Goal: Task Accomplishment & Management: Use online tool/utility

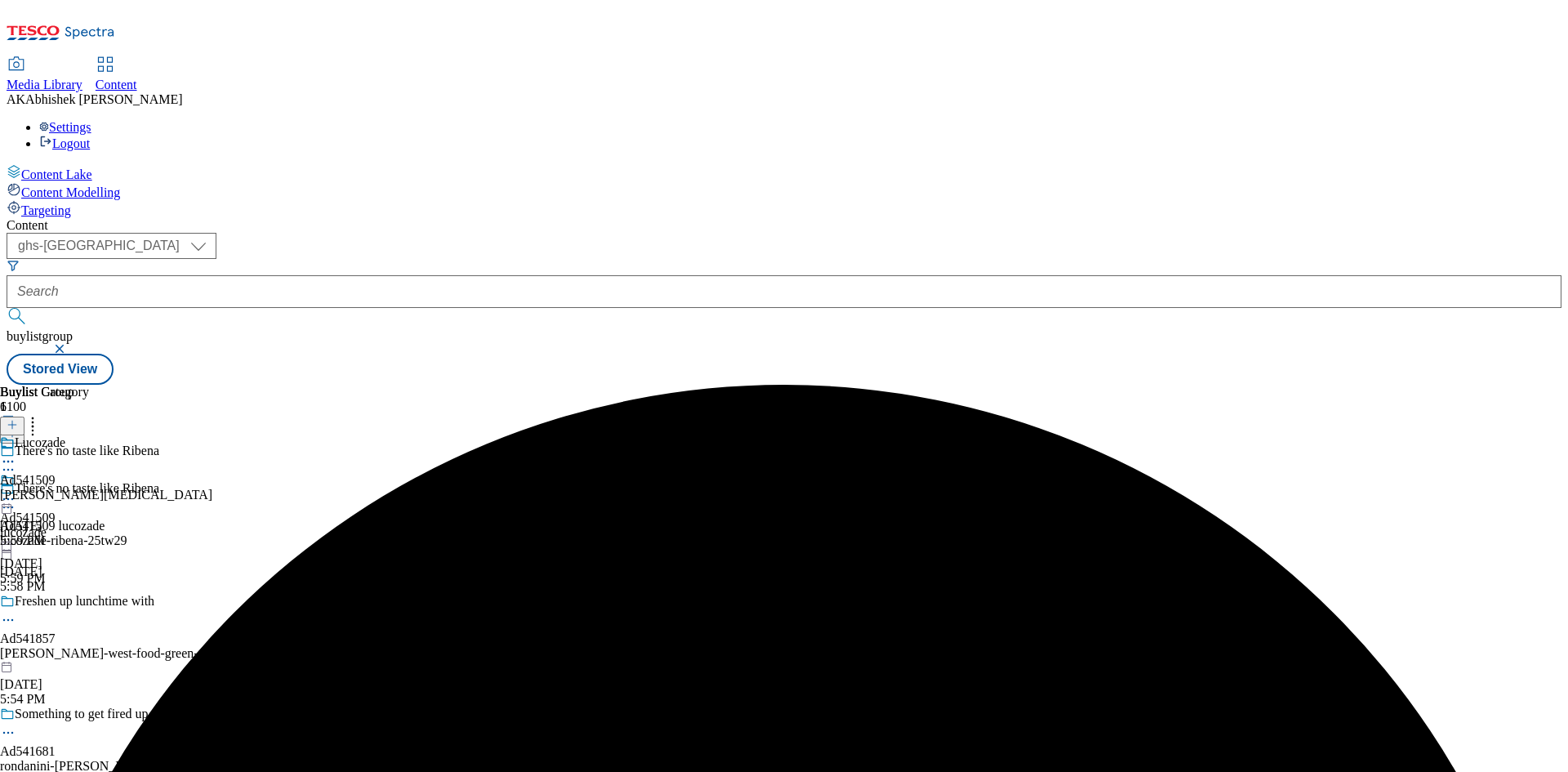
select select "ghs-[GEOGRAPHIC_DATA]"
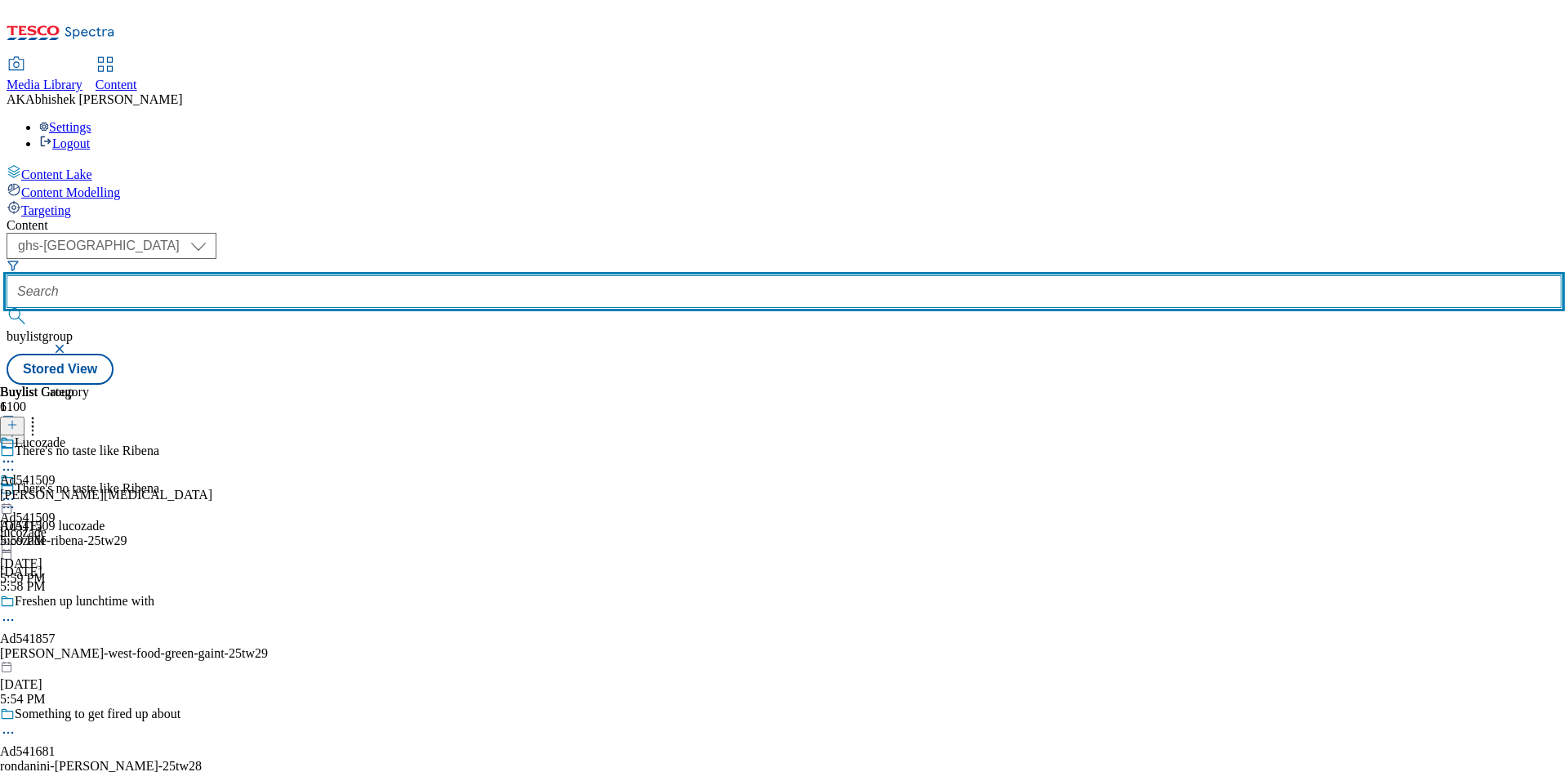
click at [416, 275] on input "text" at bounding box center [784, 291] width 1555 height 33
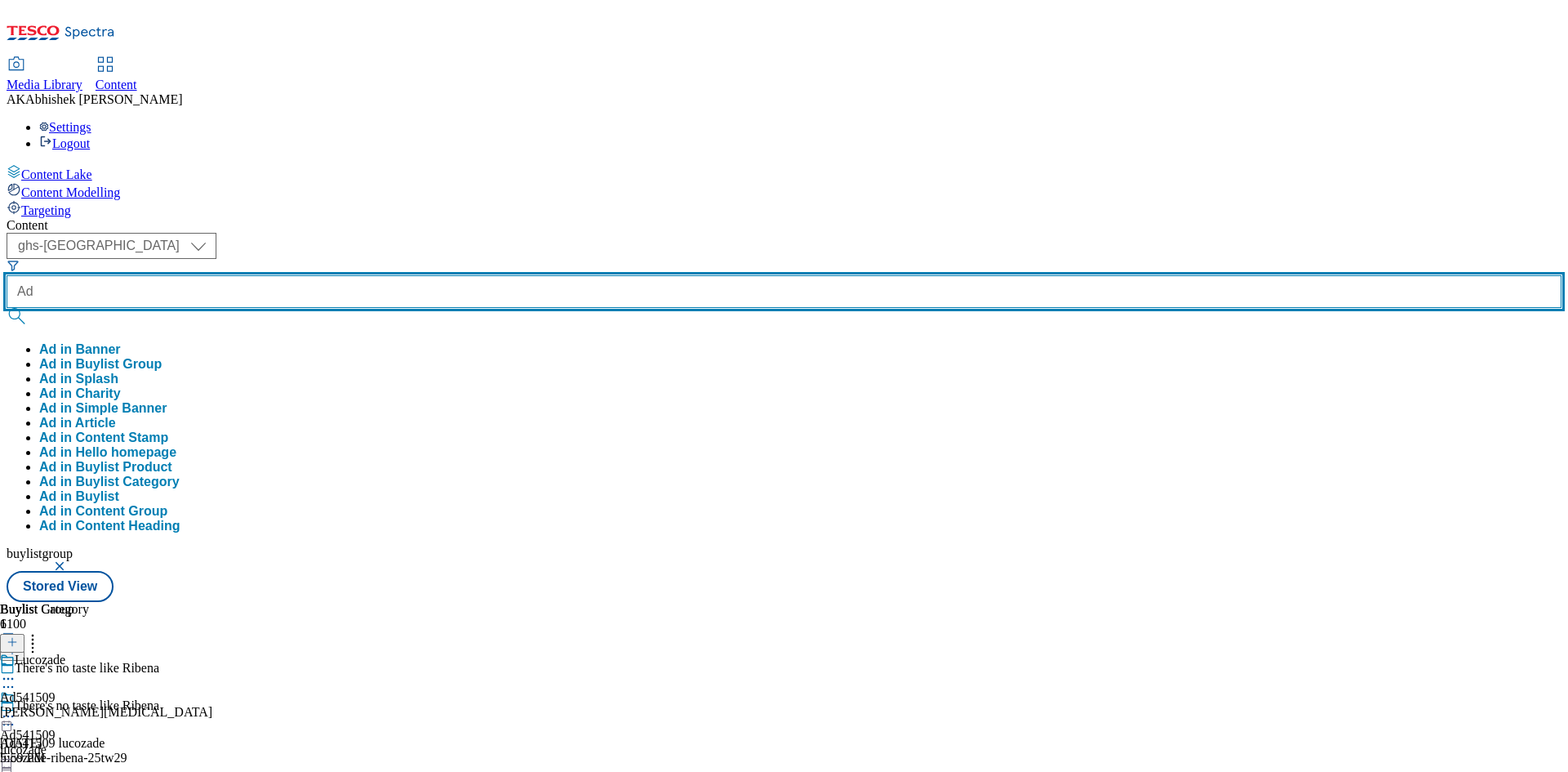
type input "Ad"
click at [6, 308] on button "submit" at bounding box center [17, 316] width 23 height 16
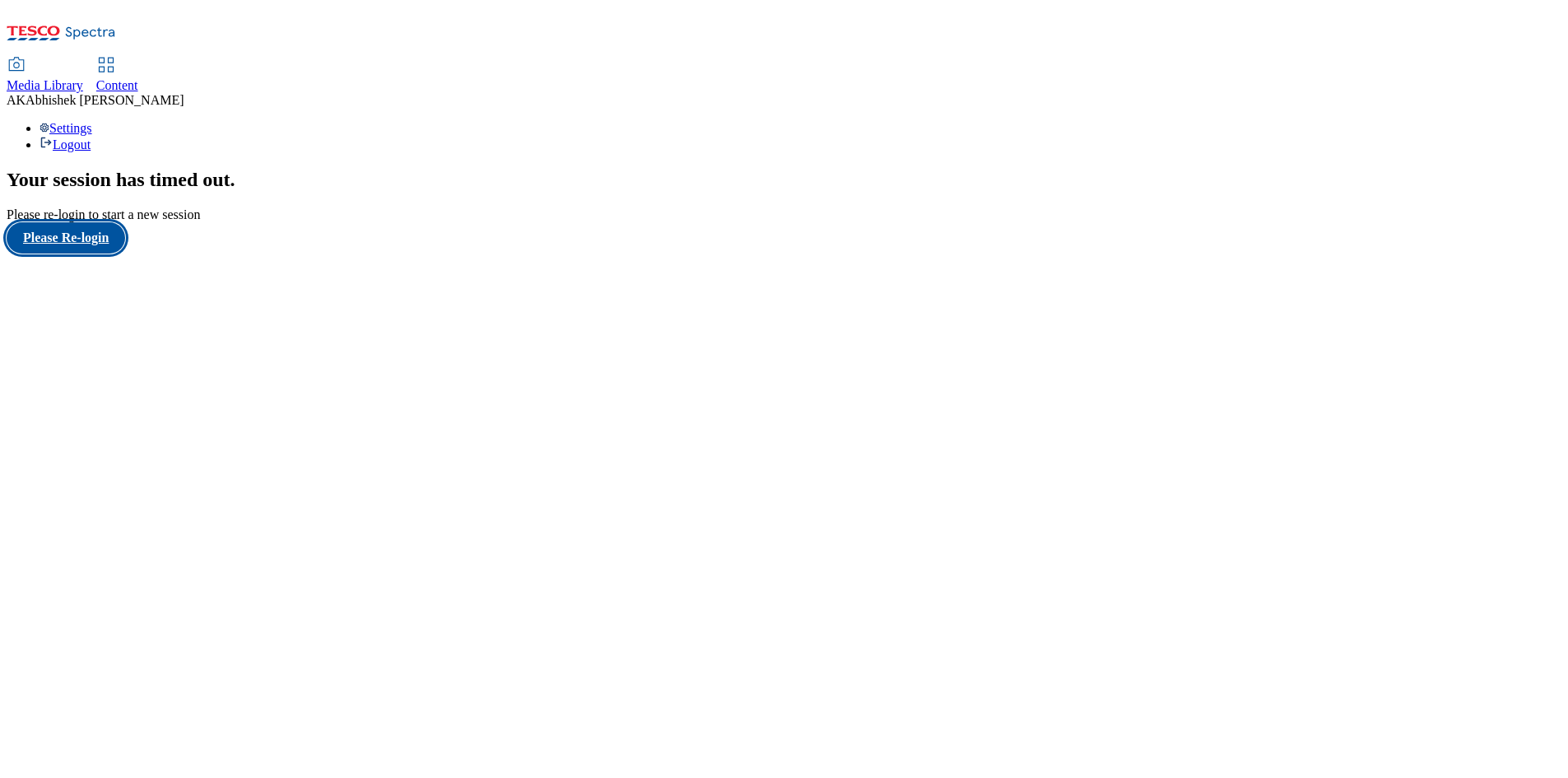
click at [92, 254] on button "Please Re-login" at bounding box center [66, 238] width 118 height 31
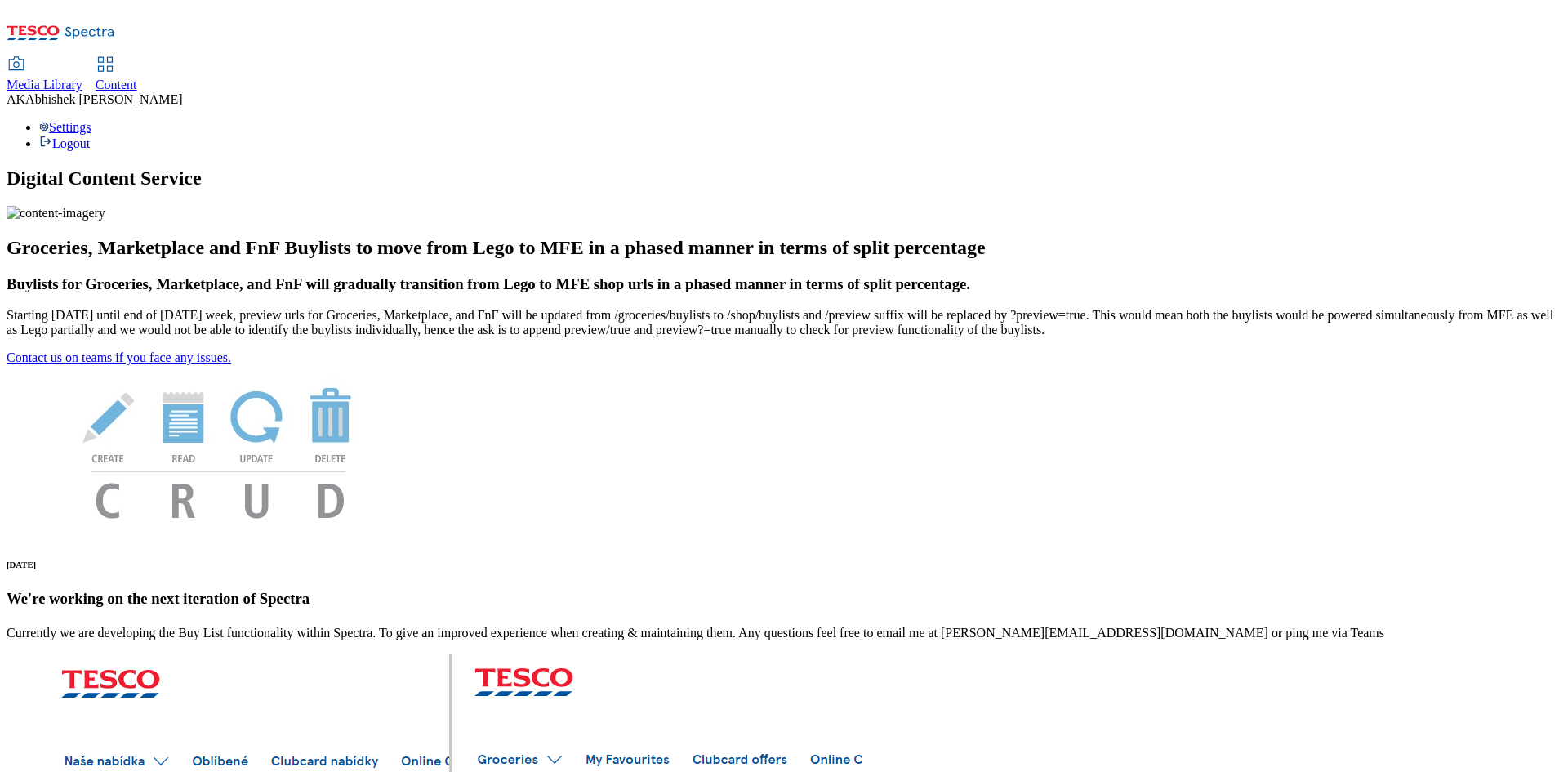
click at [137, 78] on span "Content" at bounding box center [115, 84] width 41 height 14
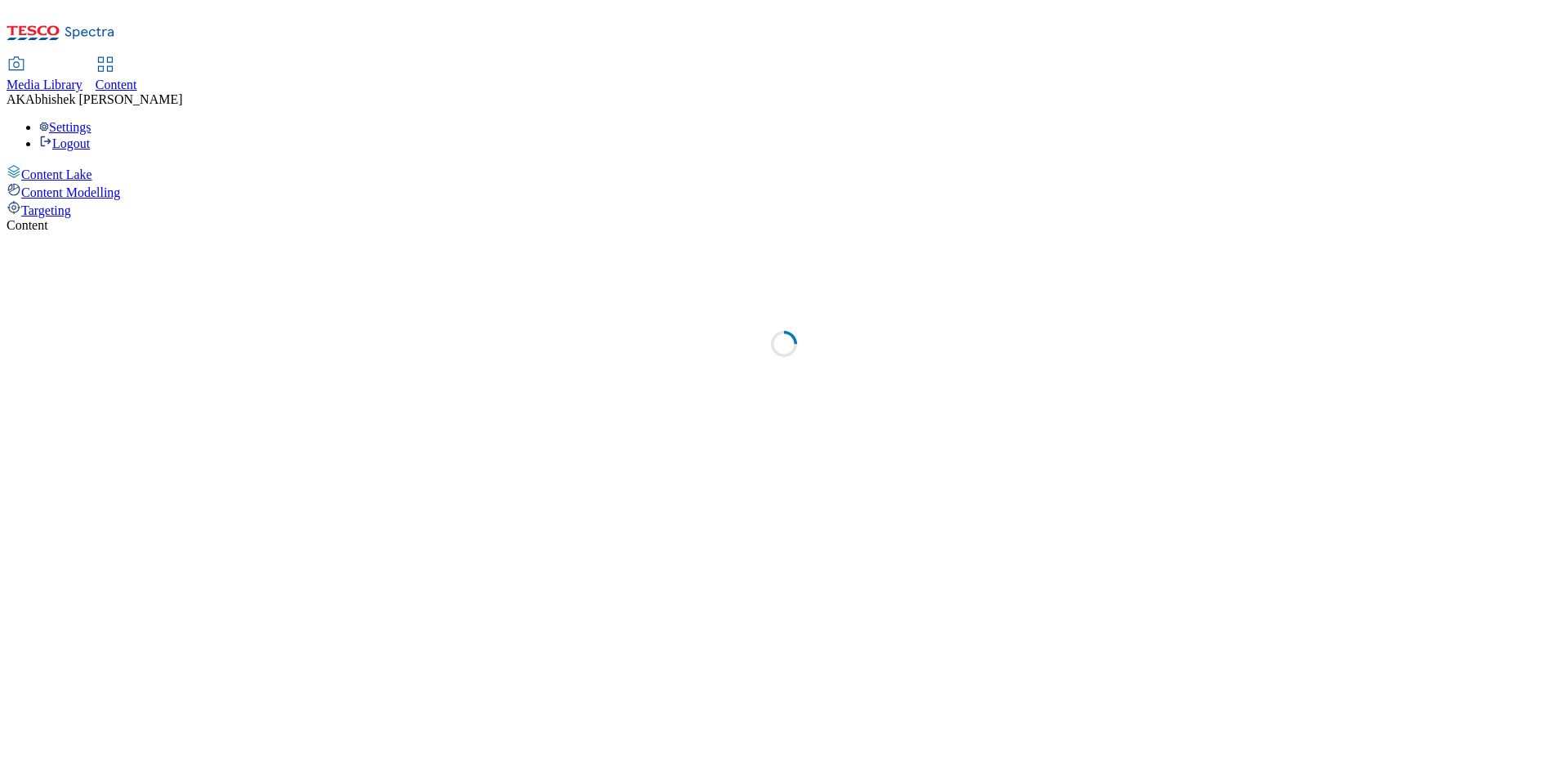
select select "ghs-[GEOGRAPHIC_DATA]"
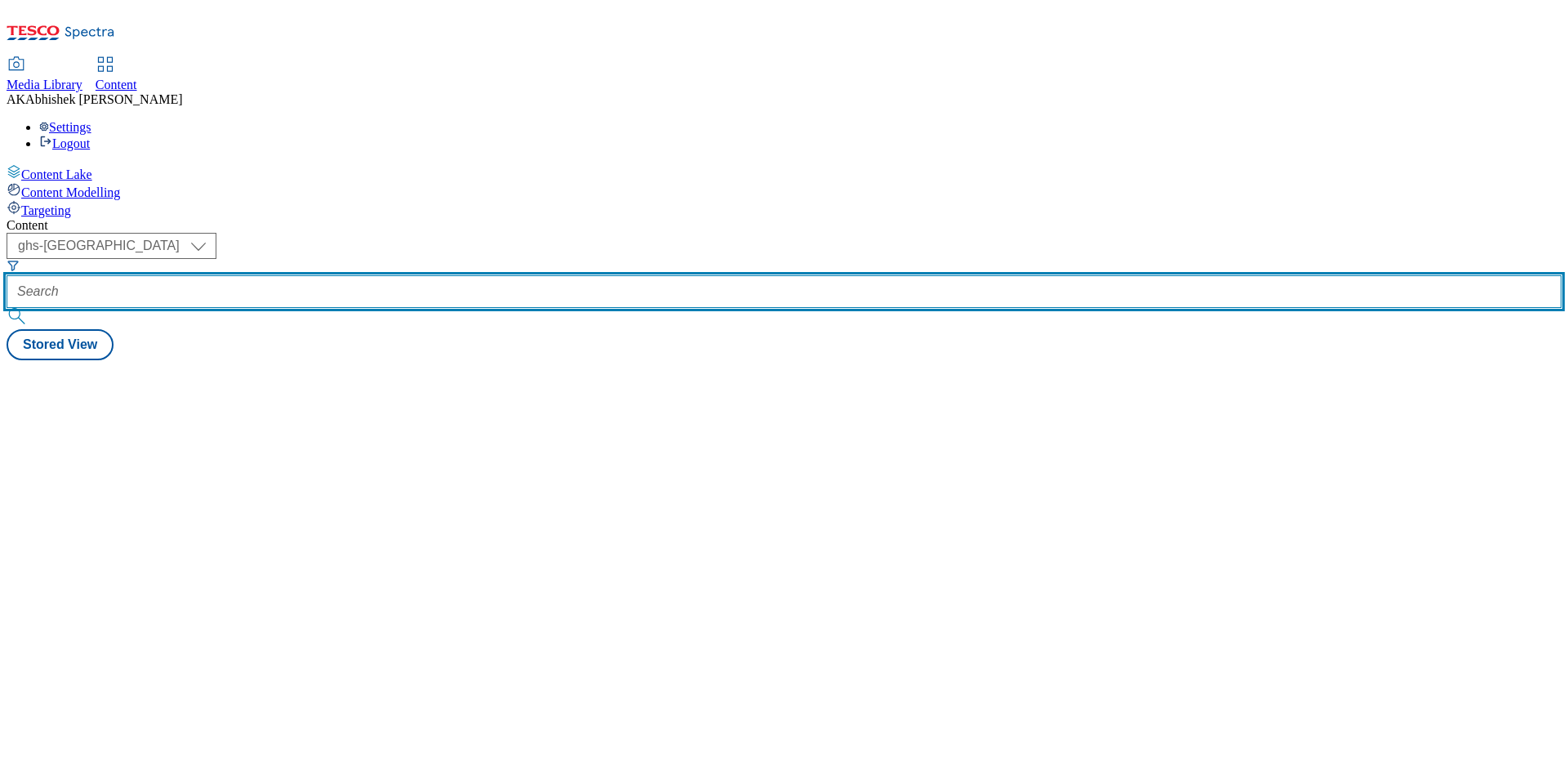
drag, startPoint x: 397, startPoint y: 117, endPoint x: 416, endPoint y: 120, distance: 19.2
click at [397, 275] on input "text" at bounding box center [784, 291] width 1555 height 33
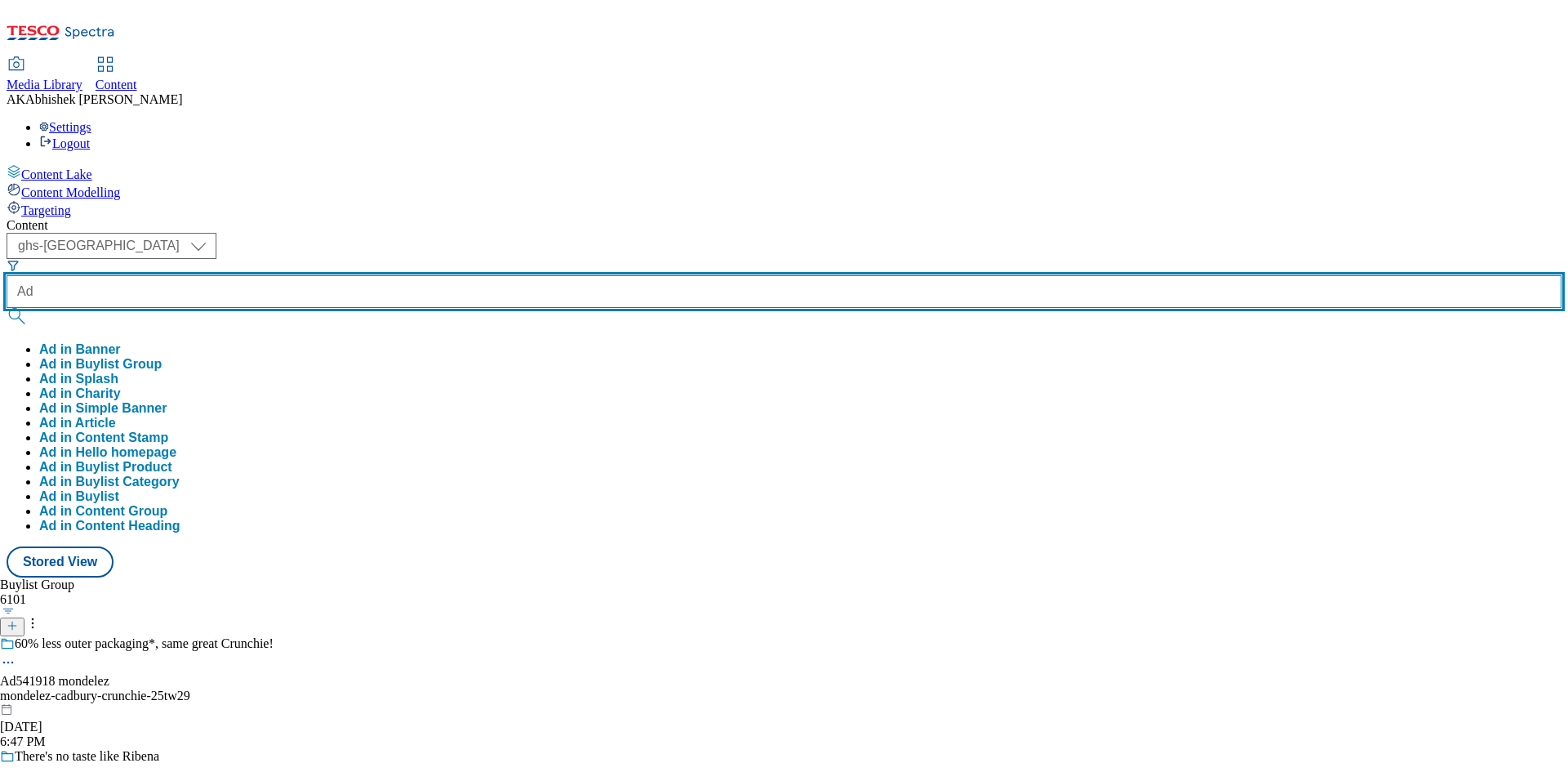
paste input "541918"
type input "Ad541918"
click at [6, 308] on button "submit" at bounding box center [17, 316] width 23 height 16
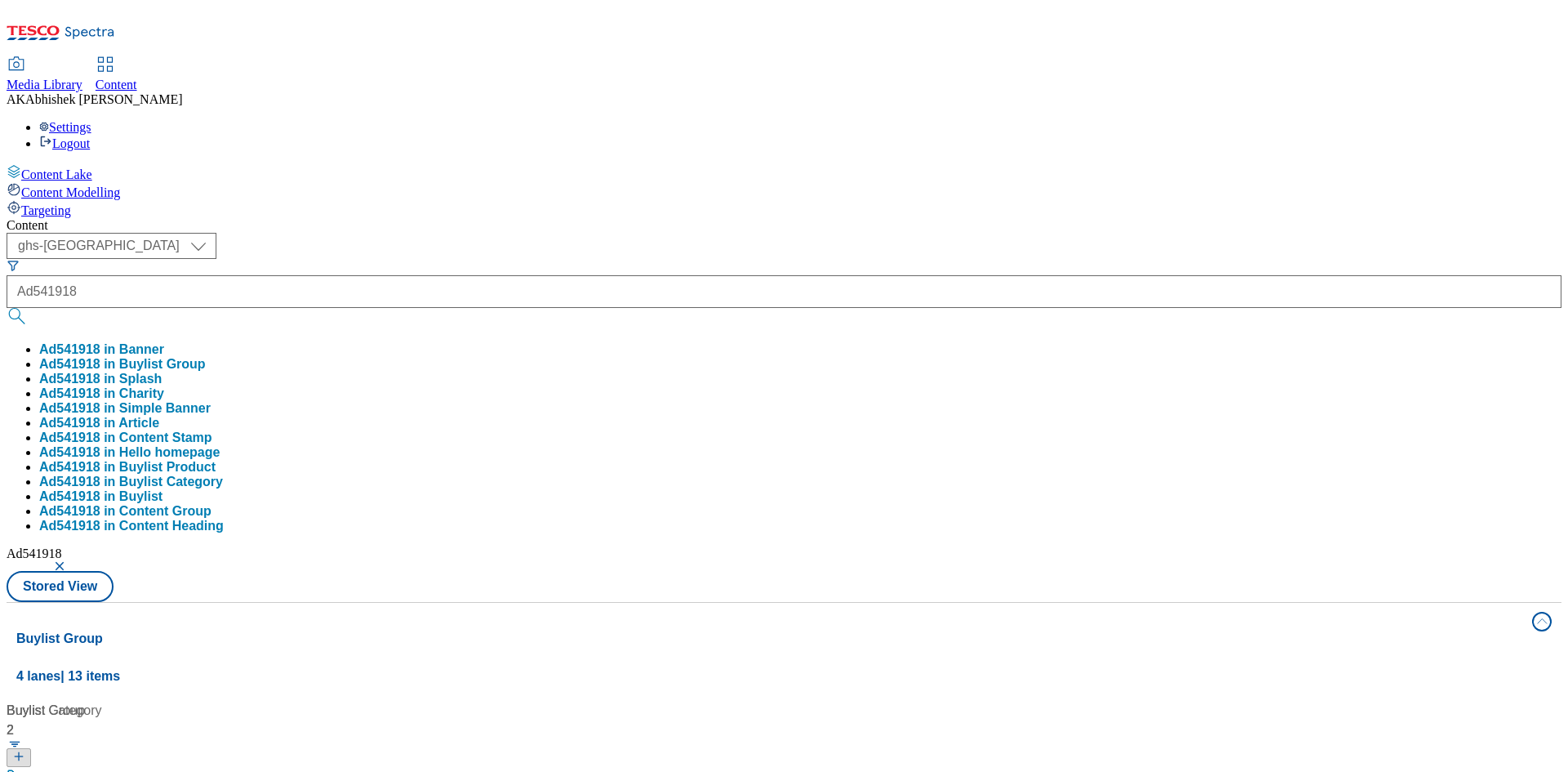
click at [697, 218] on div "Content ( optional ) ghs-roi ghs-uk ghs-uk Ad541918 Ad541918 in Banner Ad541918…" at bounding box center [784, 766] width 1555 height 1096
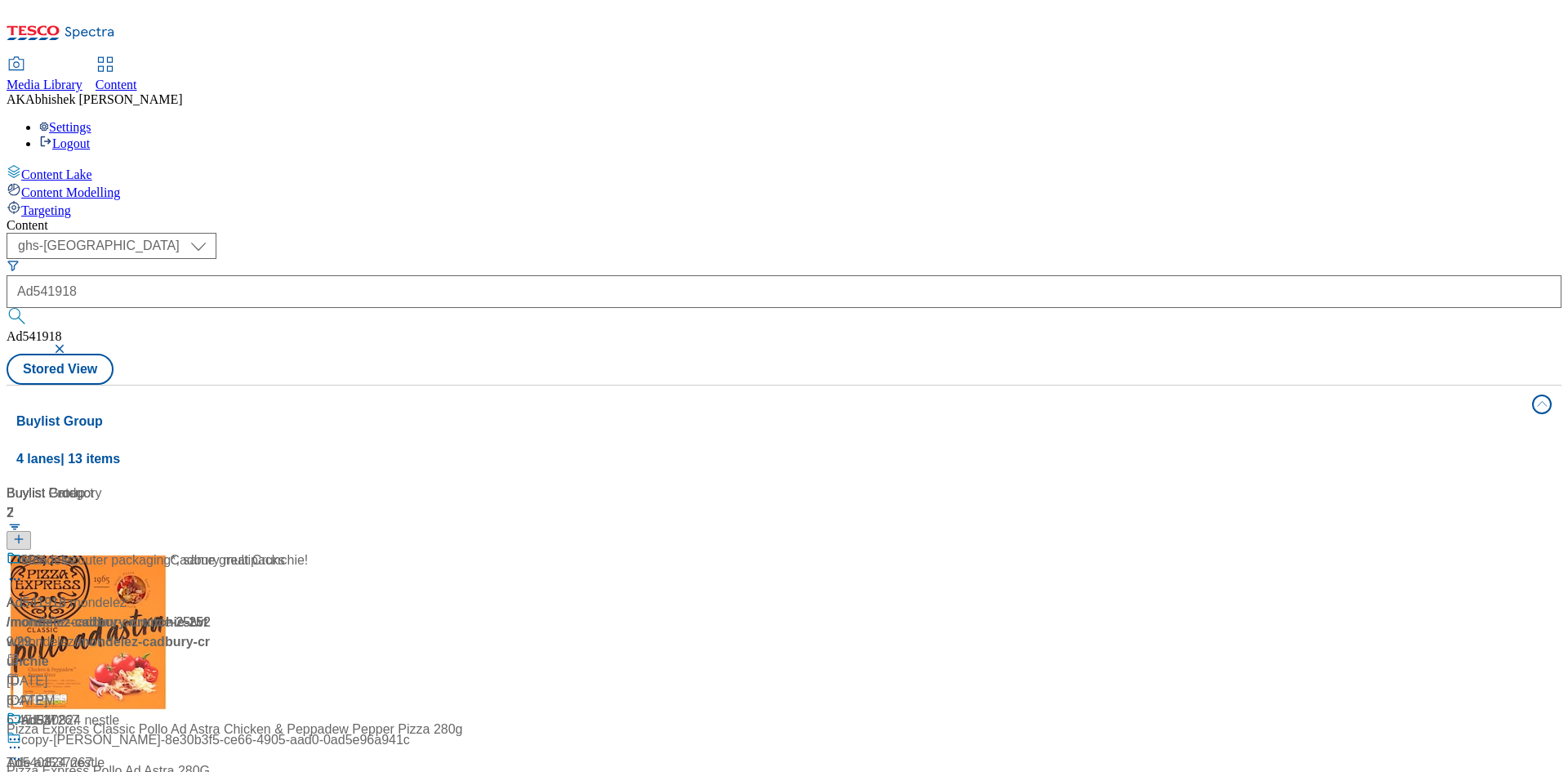
click at [285, 550] on div "Shop Crunchie and other Cadbury multipacks" at bounding box center [146, 571] width 278 height 42
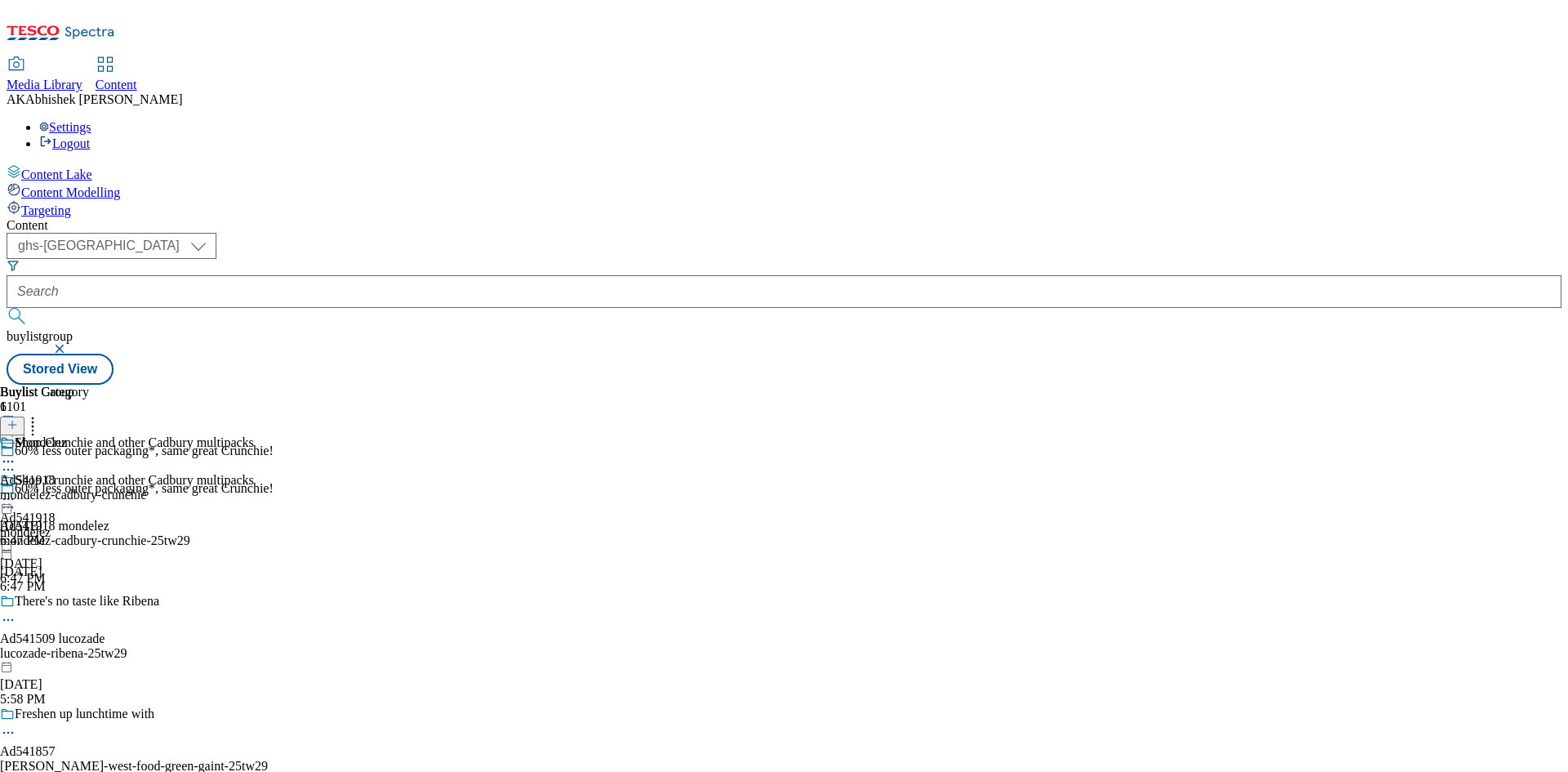
click at [16, 499] on icon at bounding box center [8, 507] width 16 height 16
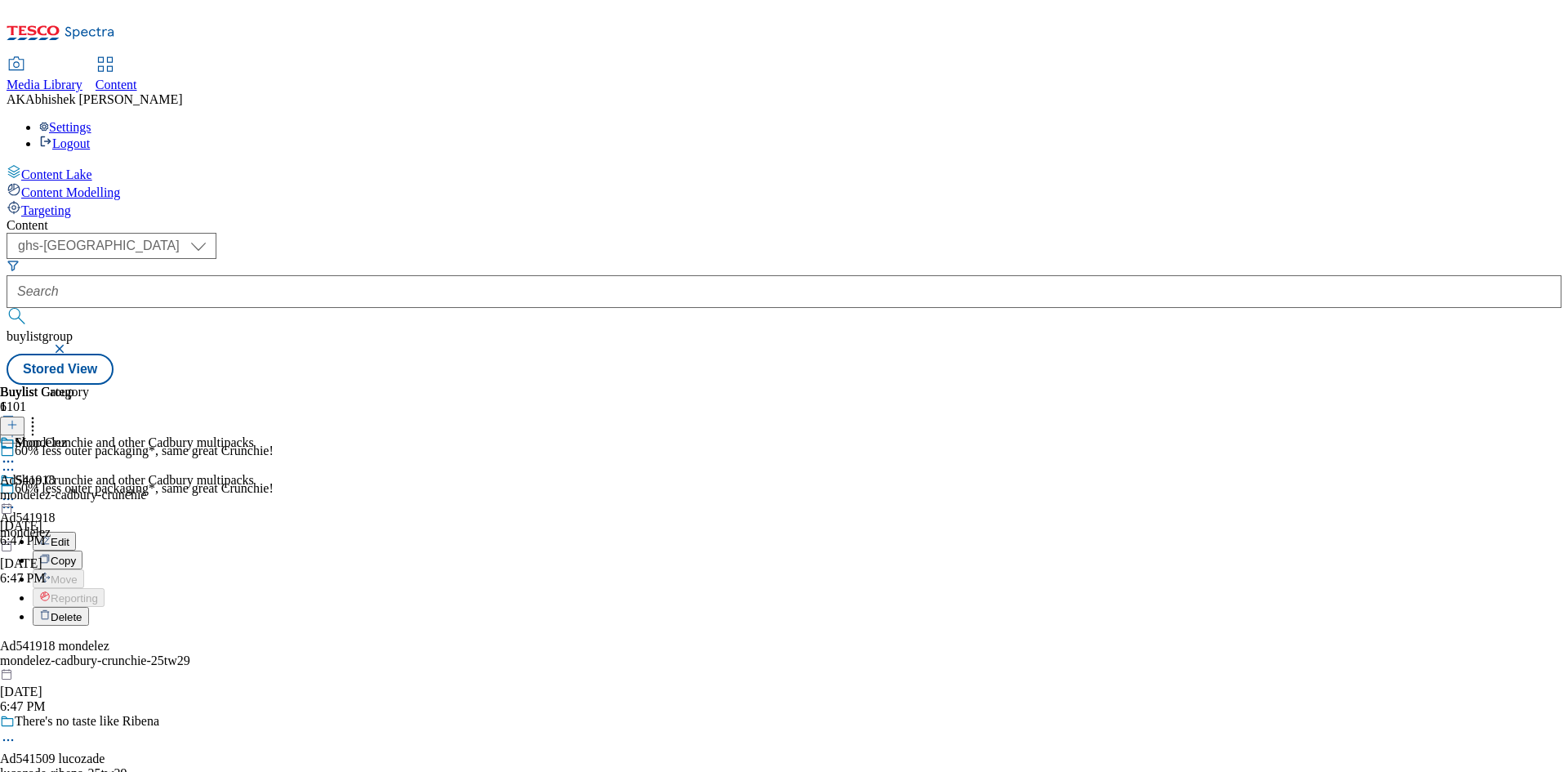
click at [70, 536] on span "Edit" at bounding box center [60, 541] width 19 height 12
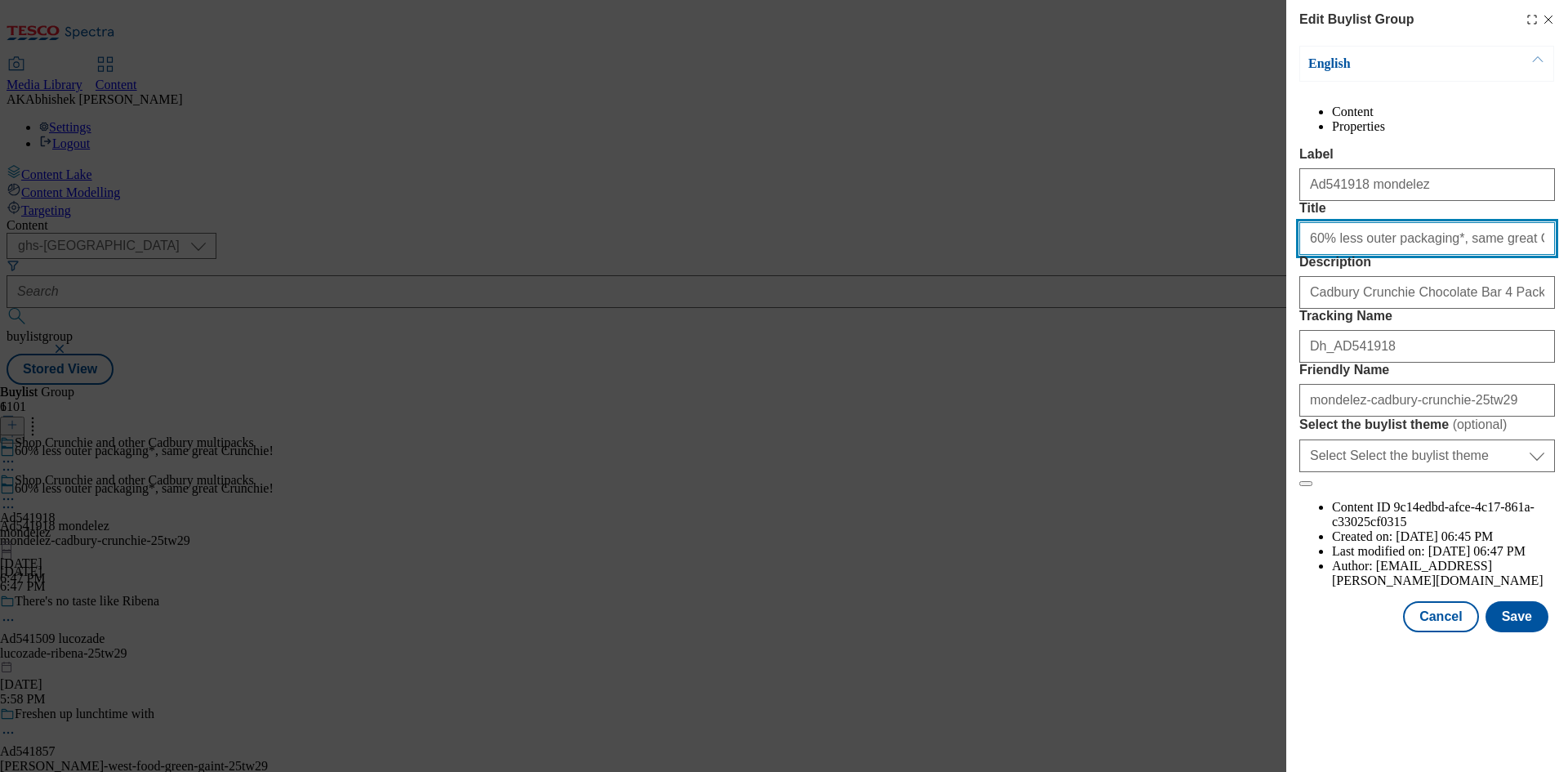
click at [1535, 255] on input "60% less outer packaging*, same great Crunchie!" at bounding box center [1427, 239] width 256 height 33
type input "60% less outer packaging*, same great Crunchie"
click at [1524, 632] on button "Save" at bounding box center [1517, 616] width 63 height 31
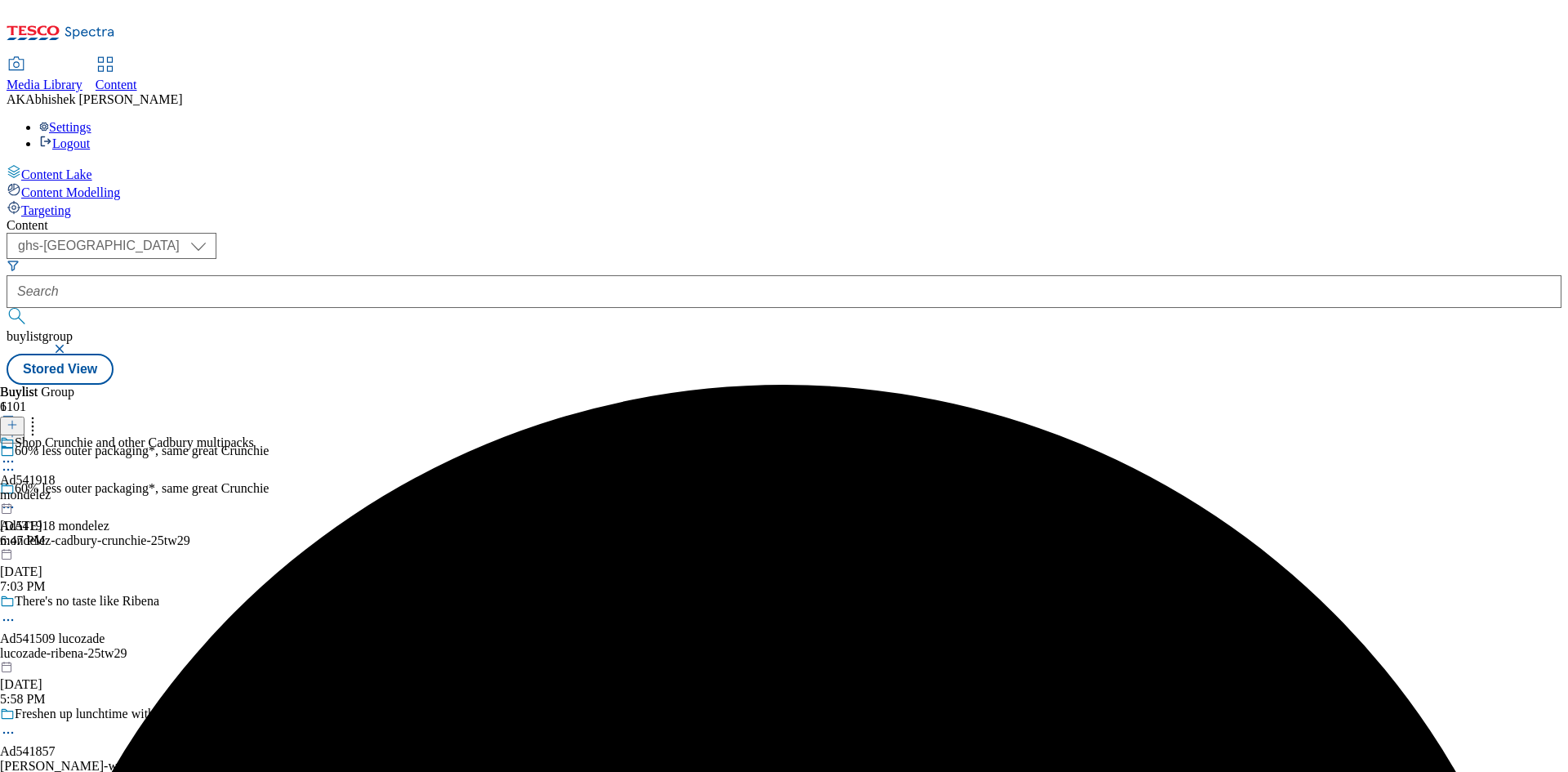
click at [16, 453] on icon at bounding box center [8, 462] width 16 height 16
click at [70, 490] on span "Edit" at bounding box center [60, 495] width 19 height 12
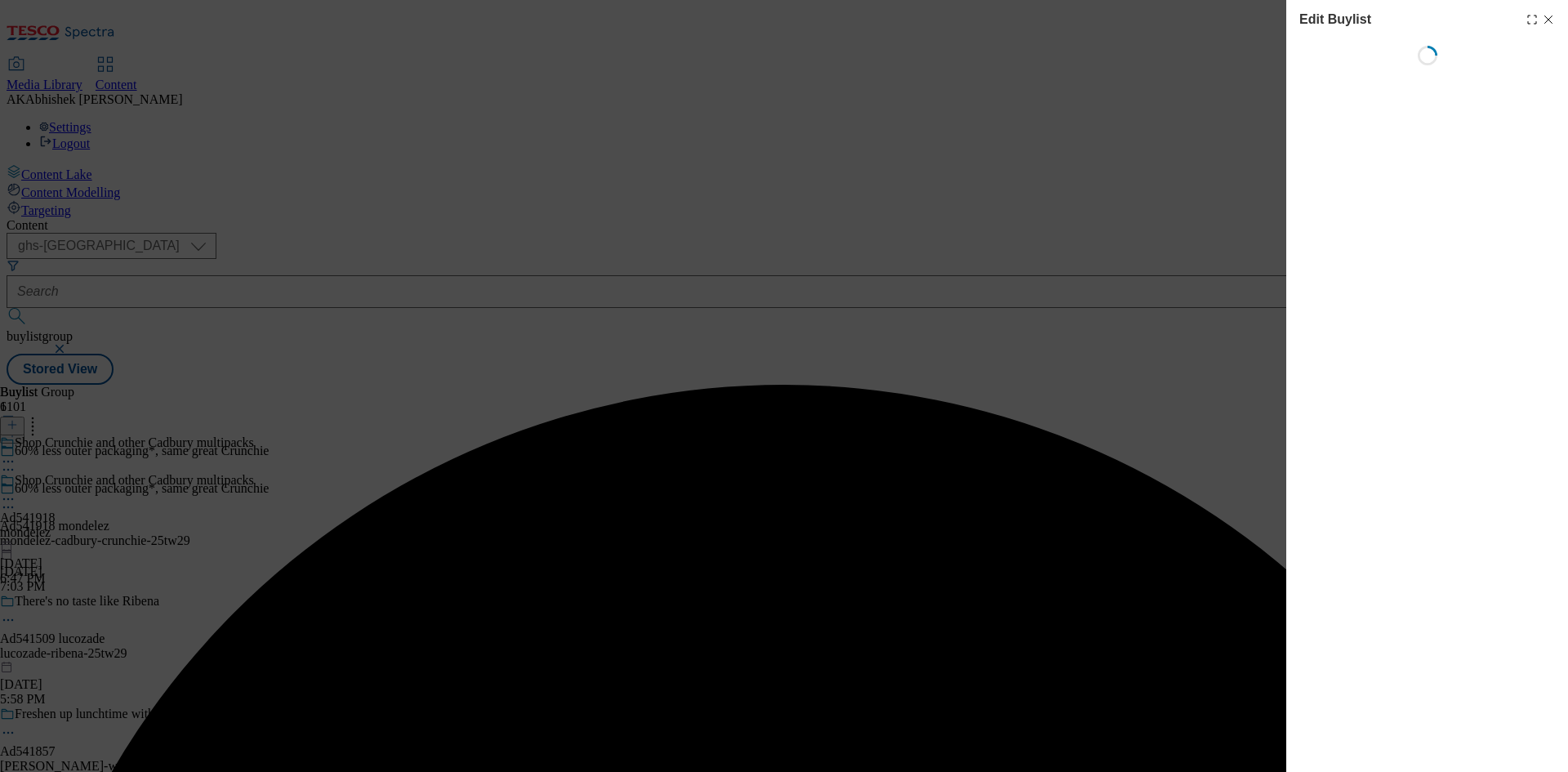
select select "tactical"
select select "supplier funded short term 1-3 weeks"
select select "dunnhumby"
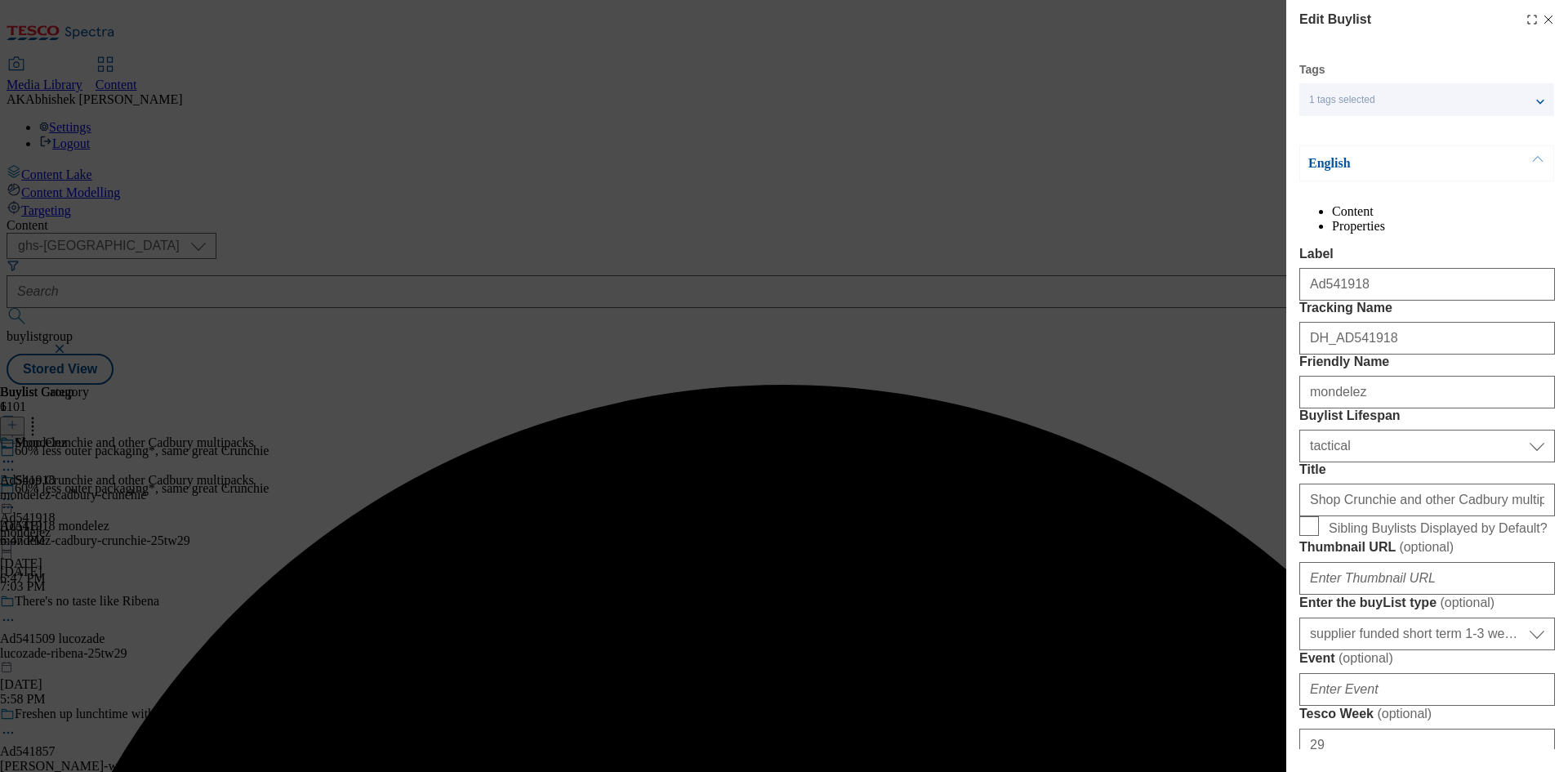
select select "Banner"
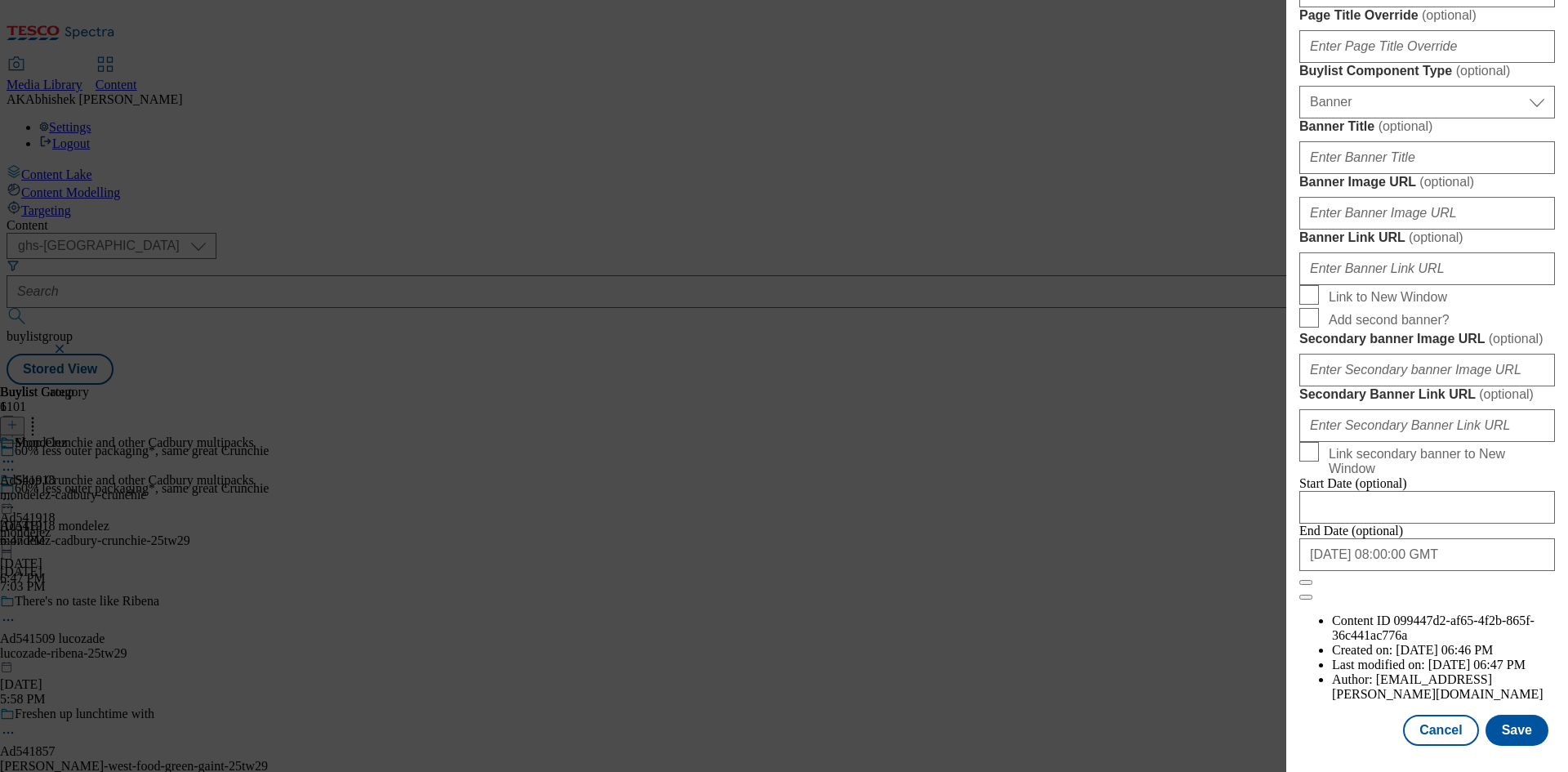
scroll to position [1604, 0]
click at [1505, 725] on button "Save" at bounding box center [1517, 730] width 63 height 31
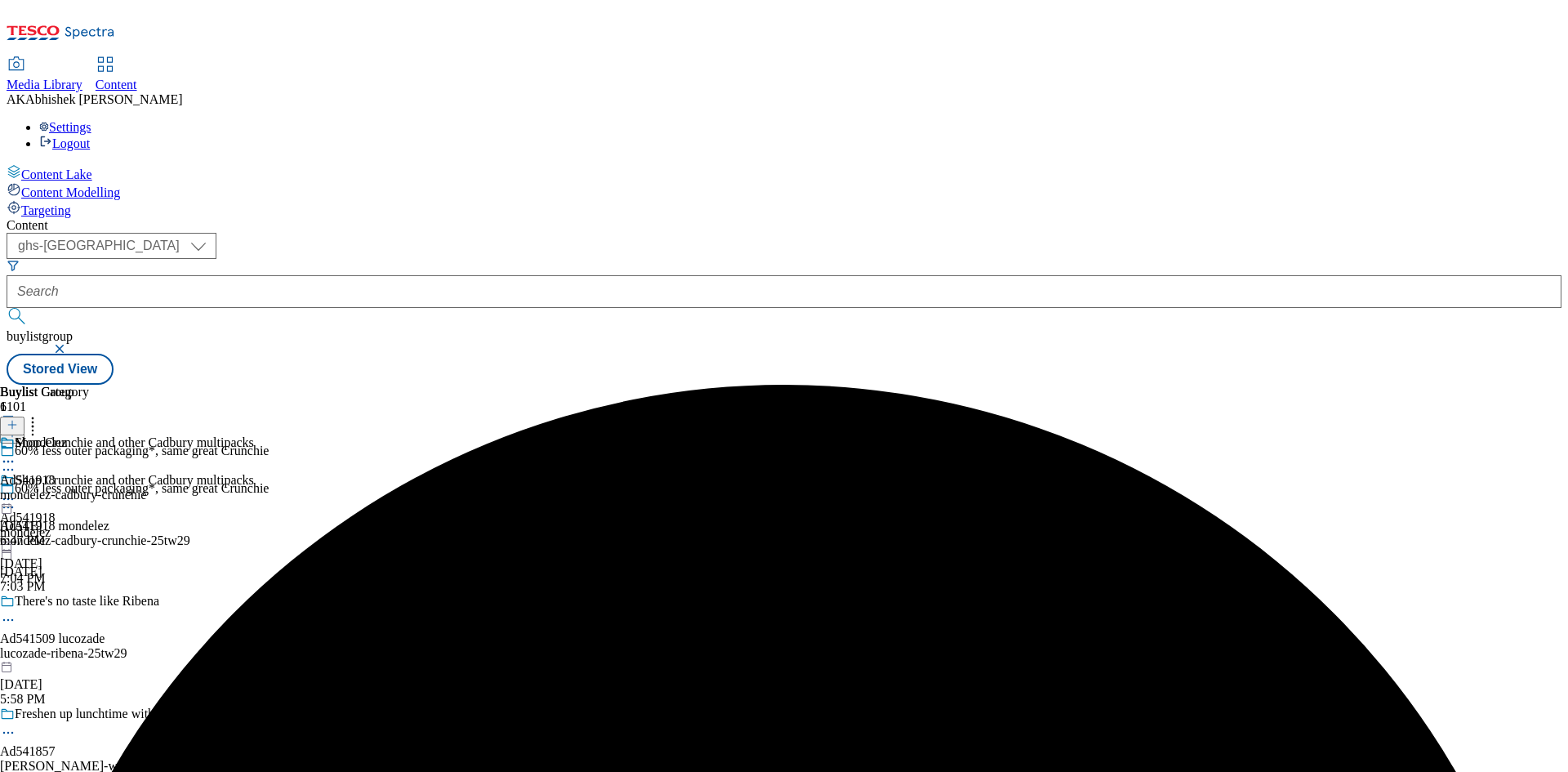
click at [16, 453] on icon at bounding box center [8, 462] width 16 height 16
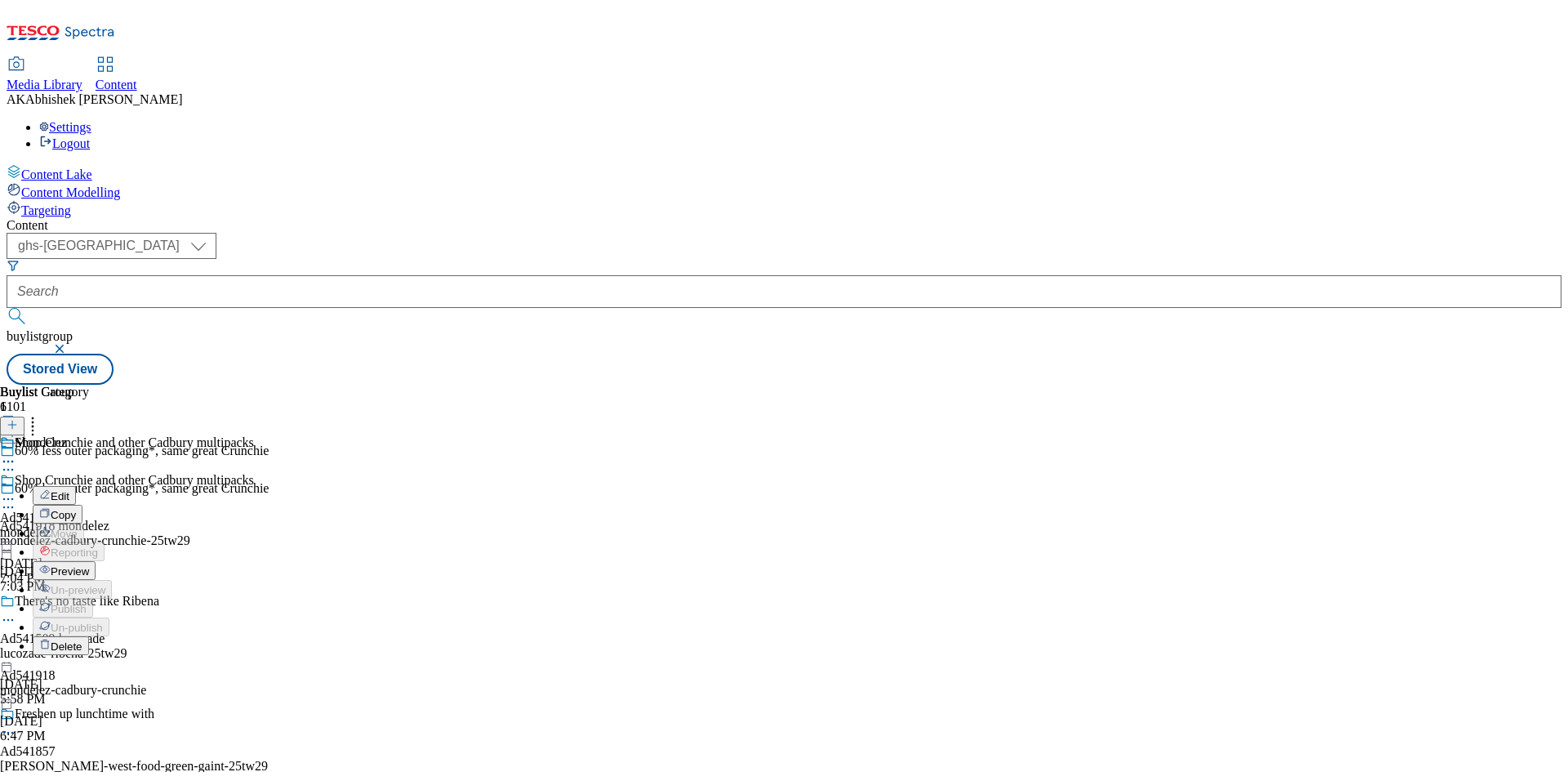
click at [70, 490] on span "Edit" at bounding box center [60, 495] width 19 height 12
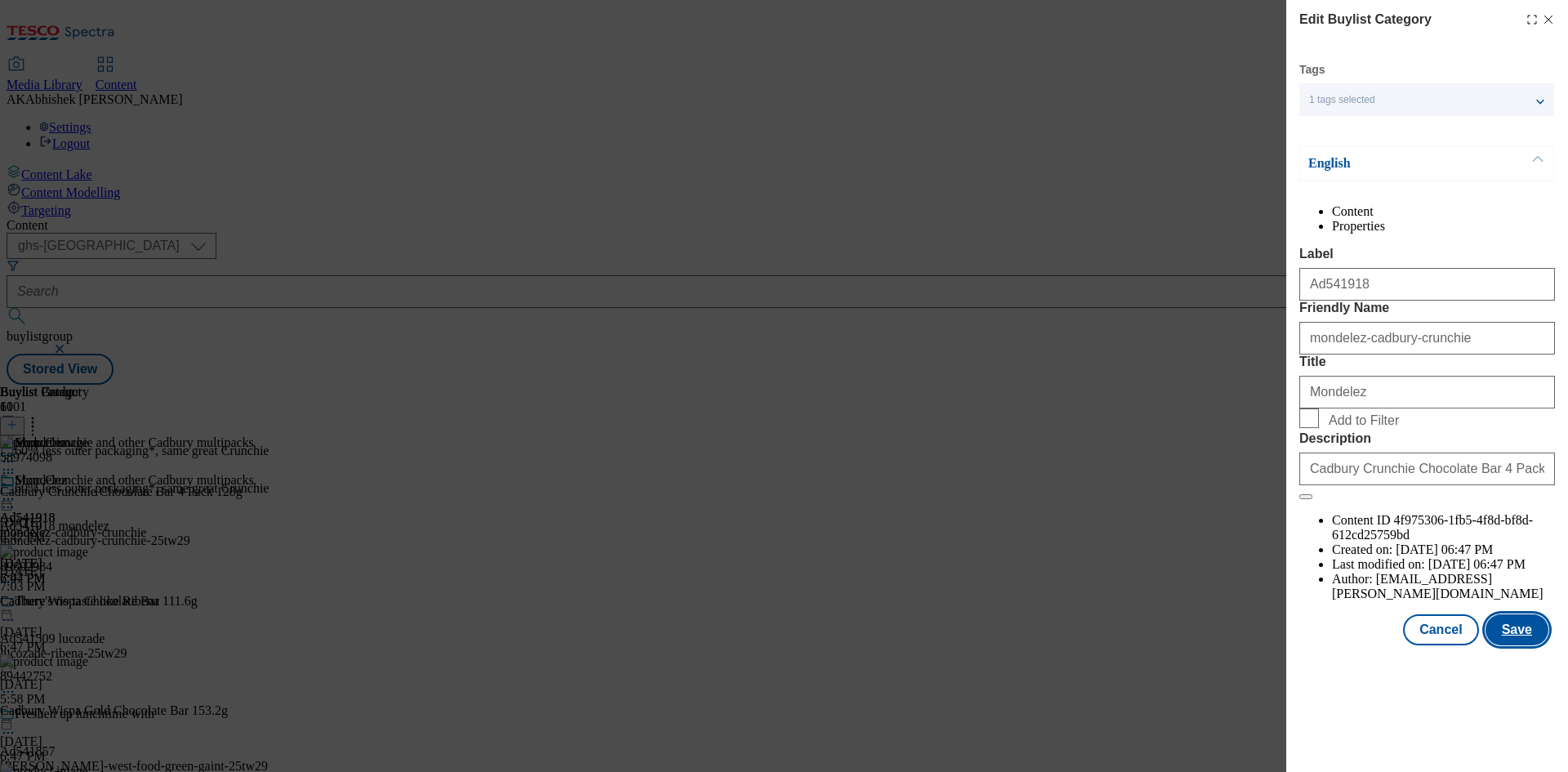
click at [1502, 645] on button "Save" at bounding box center [1517, 629] width 63 height 31
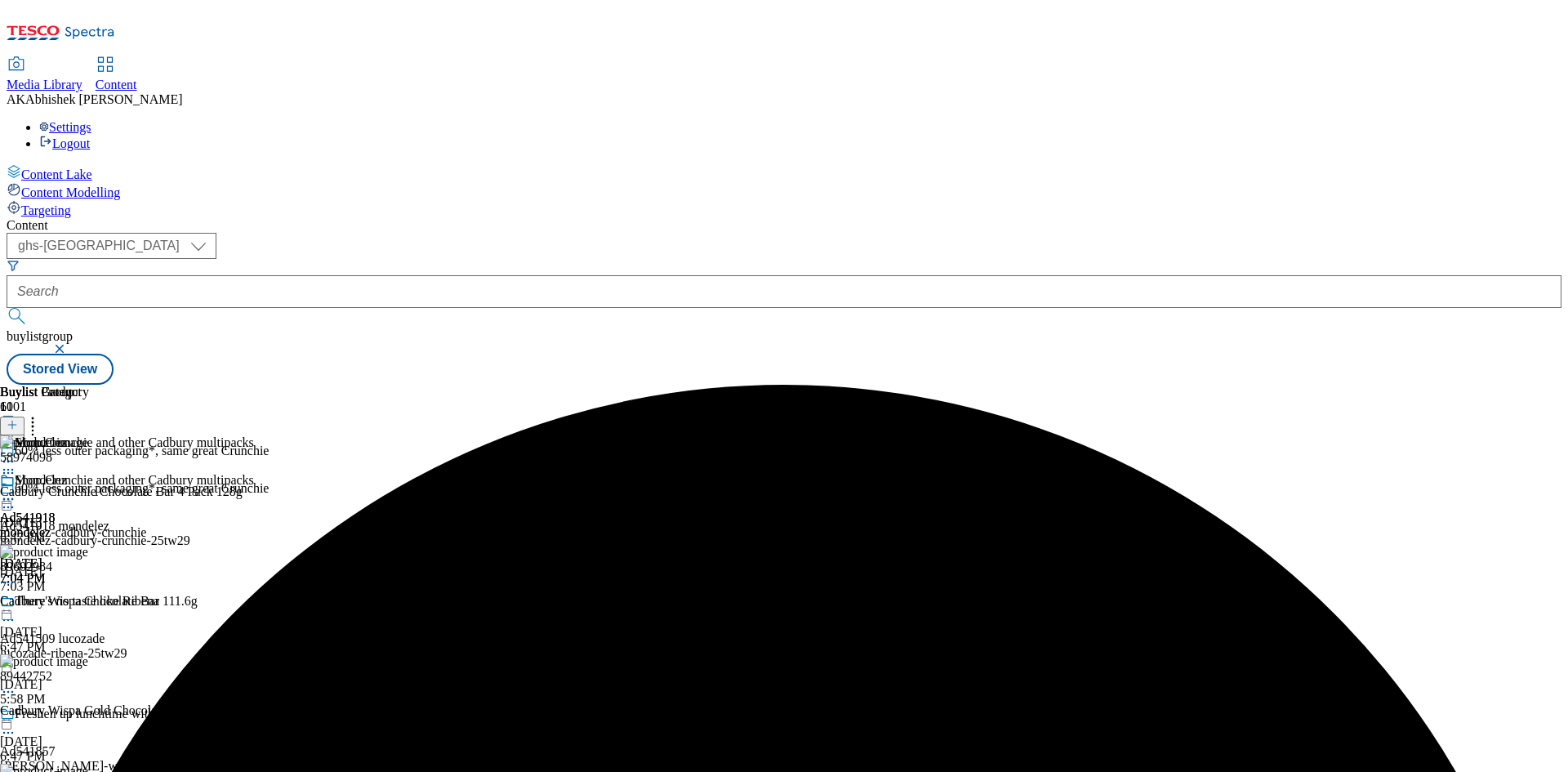
click at [16, 491] on icon at bounding box center [8, 499] width 16 height 16
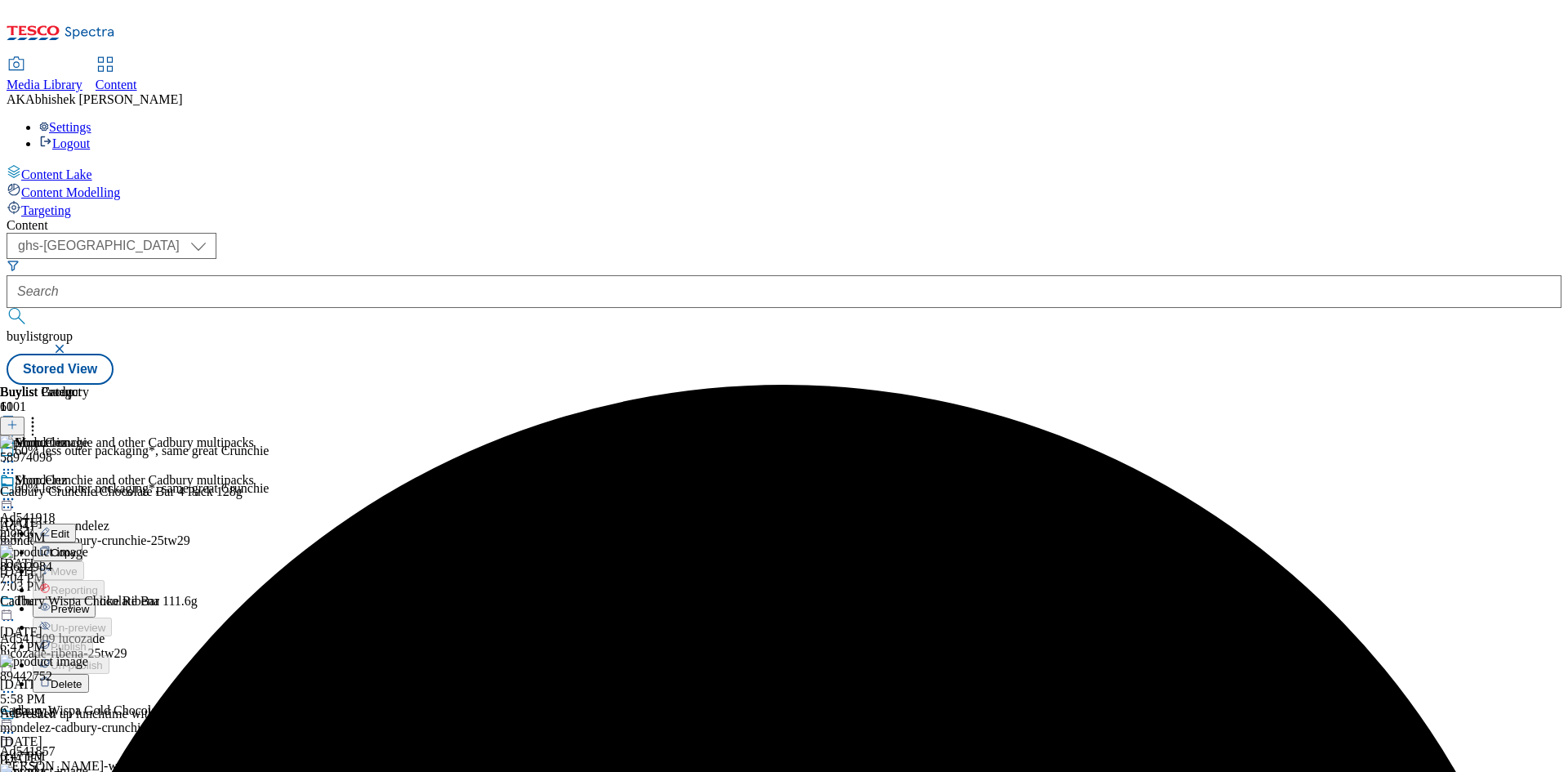
click at [89, 603] on span "Preview" at bounding box center [70, 608] width 38 height 12
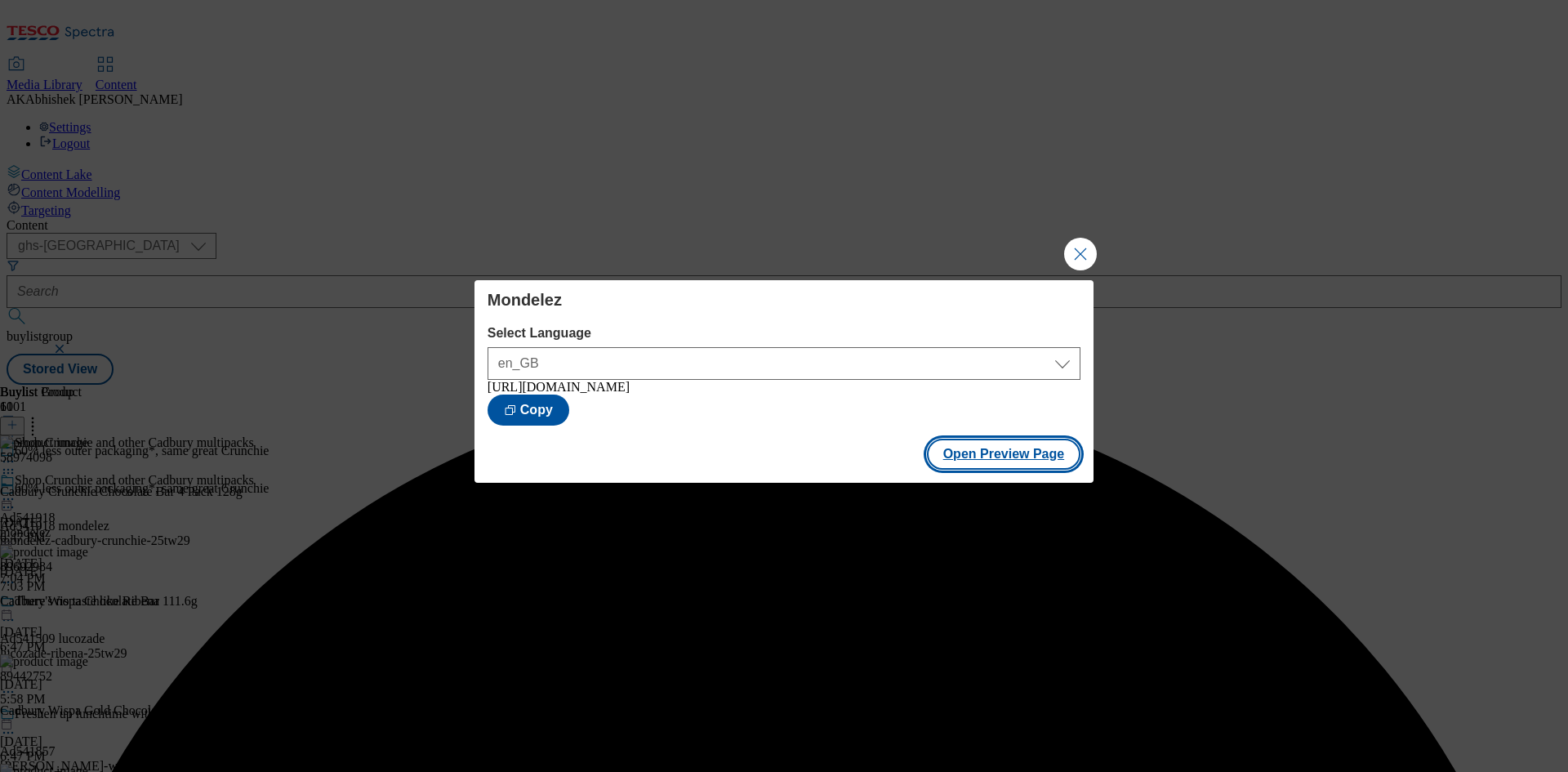
click at [1018, 458] on button "Open Preview Page" at bounding box center [1004, 454] width 155 height 31
click at [1089, 251] on button "Close Modal" at bounding box center [1081, 254] width 33 height 33
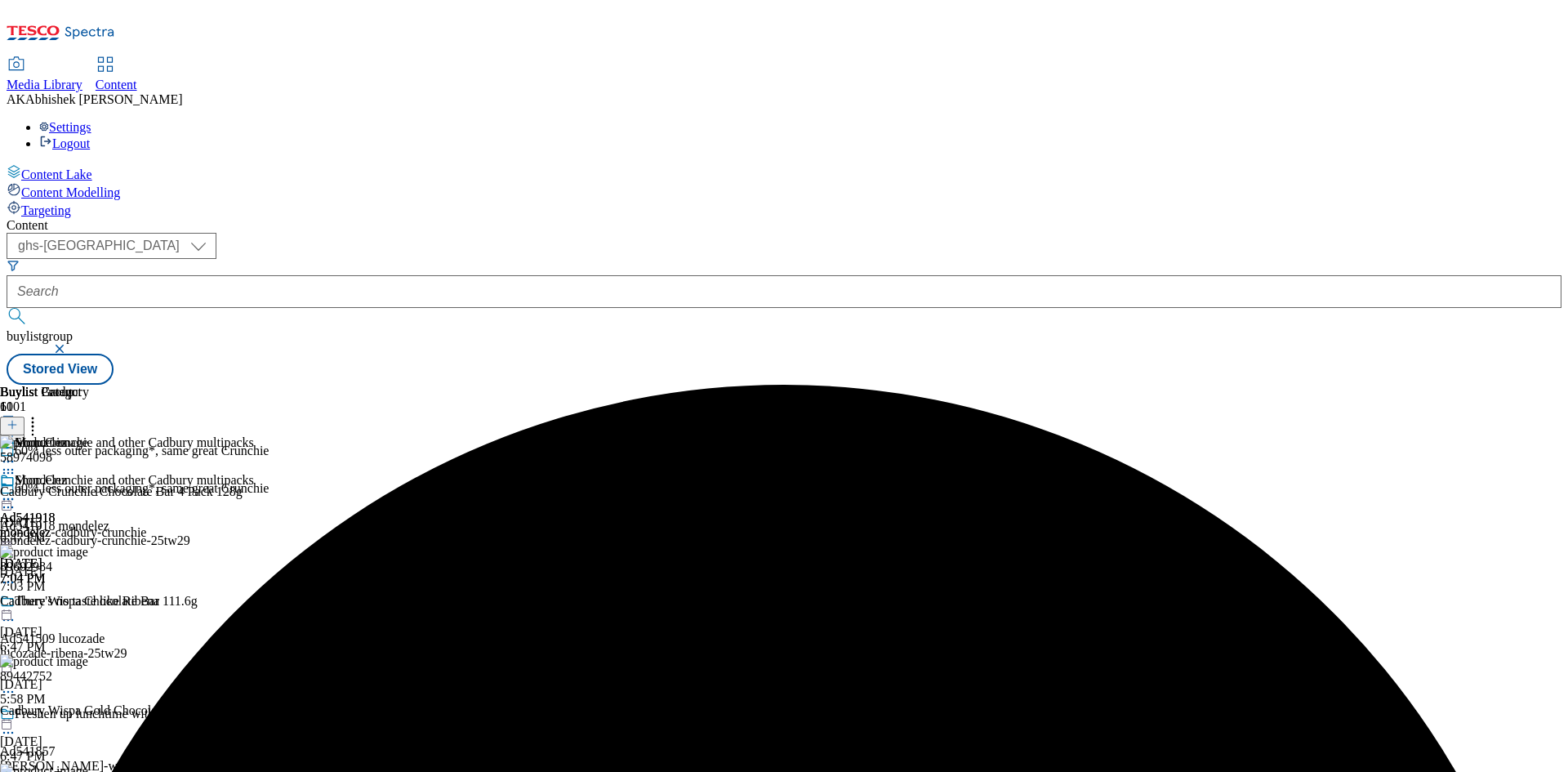
click at [16, 491] on icon at bounding box center [8, 499] width 16 height 16
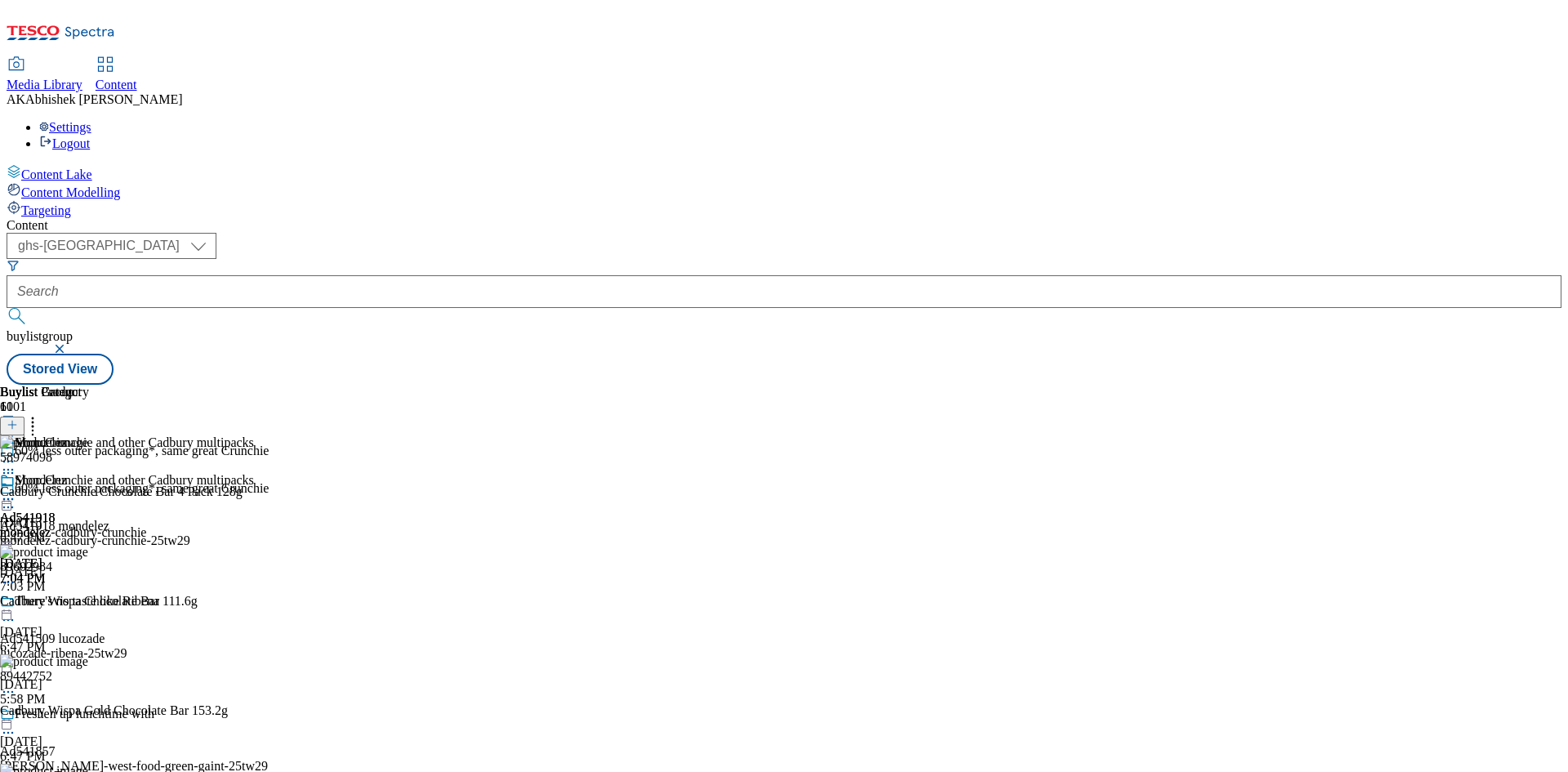
click at [147, 473] on div "Mondelez Ad541918 mondelez-cadbury-crunchie Aug 29, 2025 7:04 PM" at bounding box center [73, 528] width 147 height 113
click at [16, 491] on icon at bounding box center [8, 499] width 16 height 16
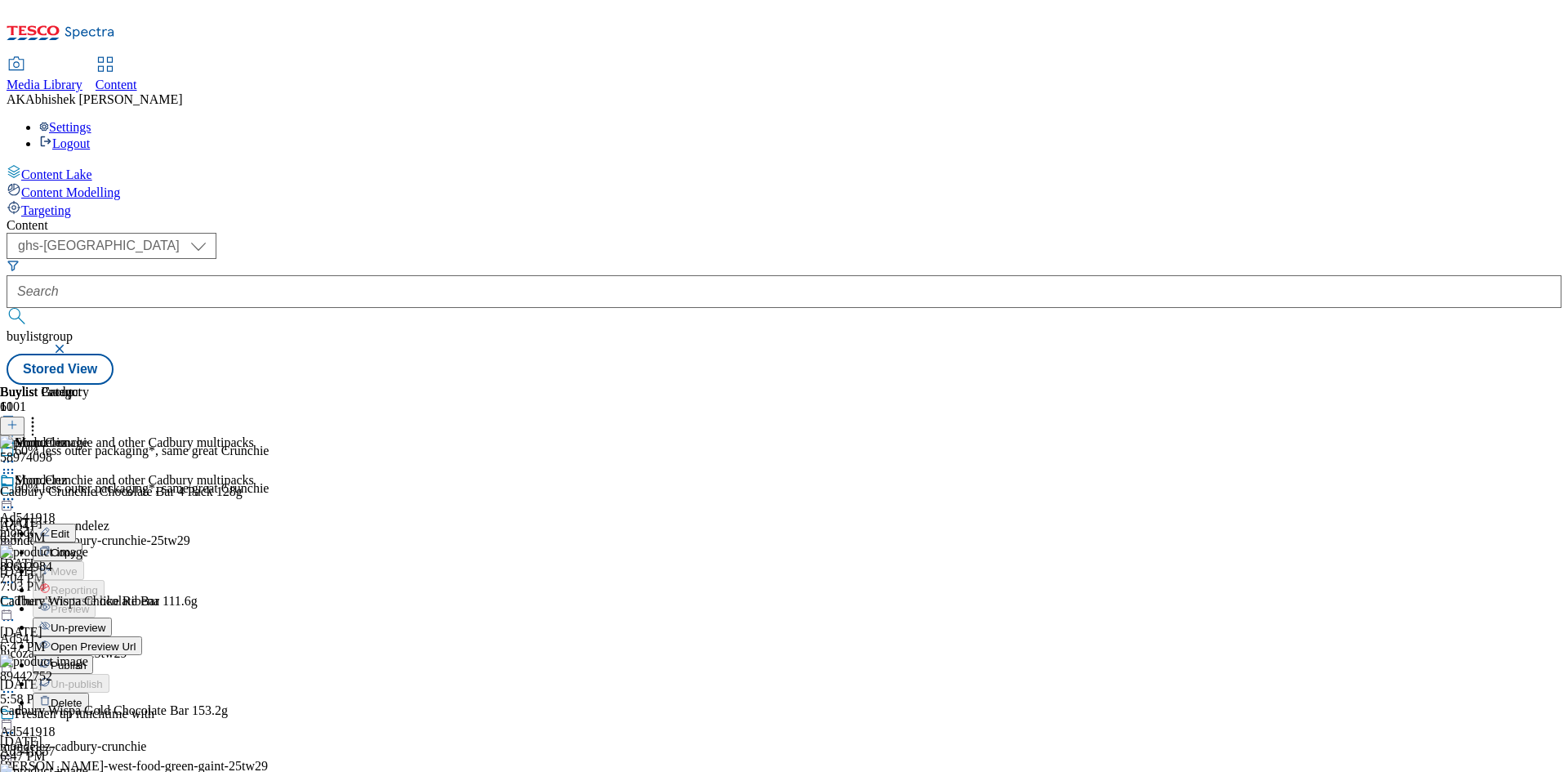
click at [70, 527] on span "Edit" at bounding box center [60, 533] width 19 height 12
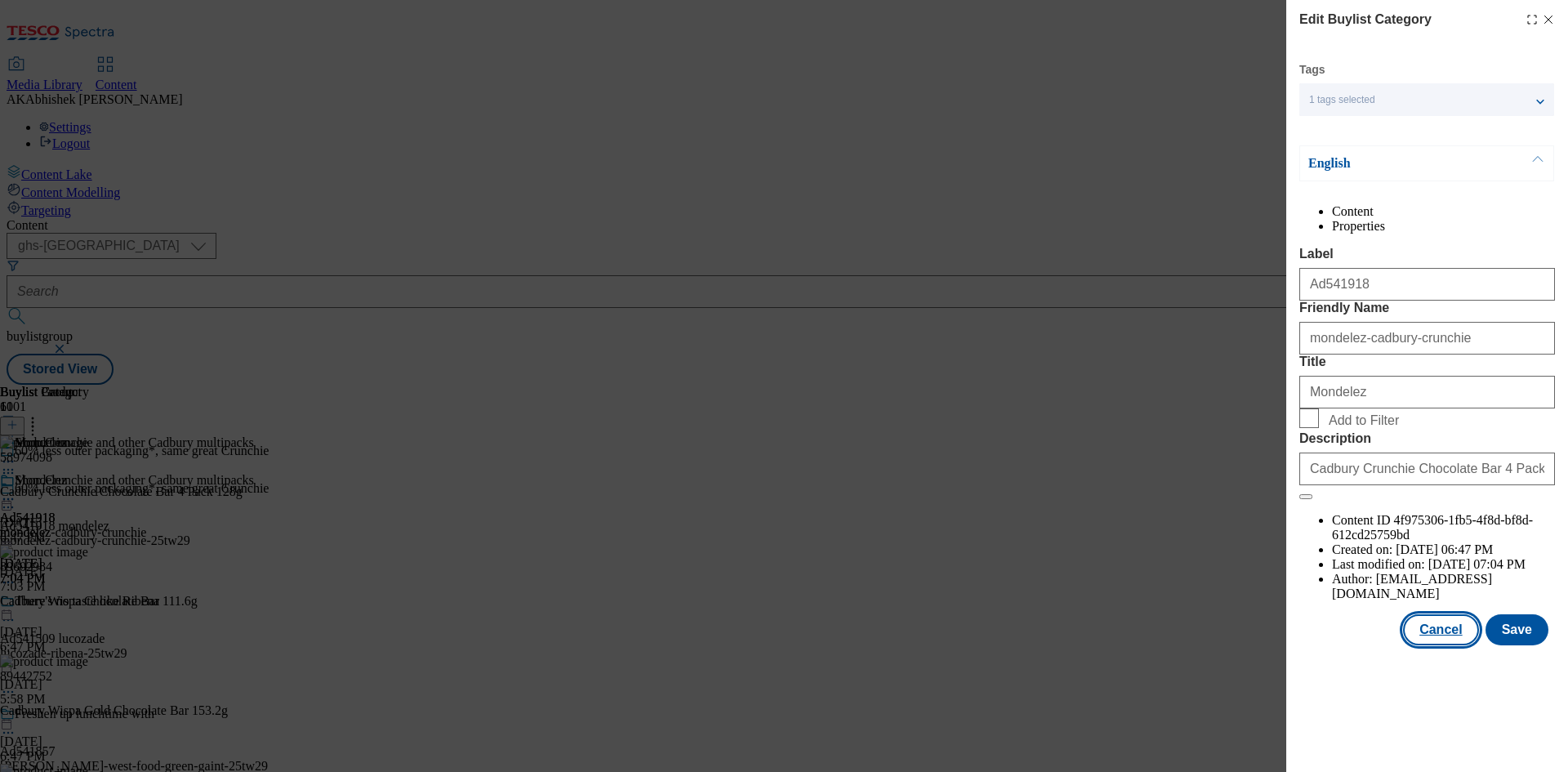
click at [1465, 645] on button "Cancel" at bounding box center [1441, 629] width 75 height 31
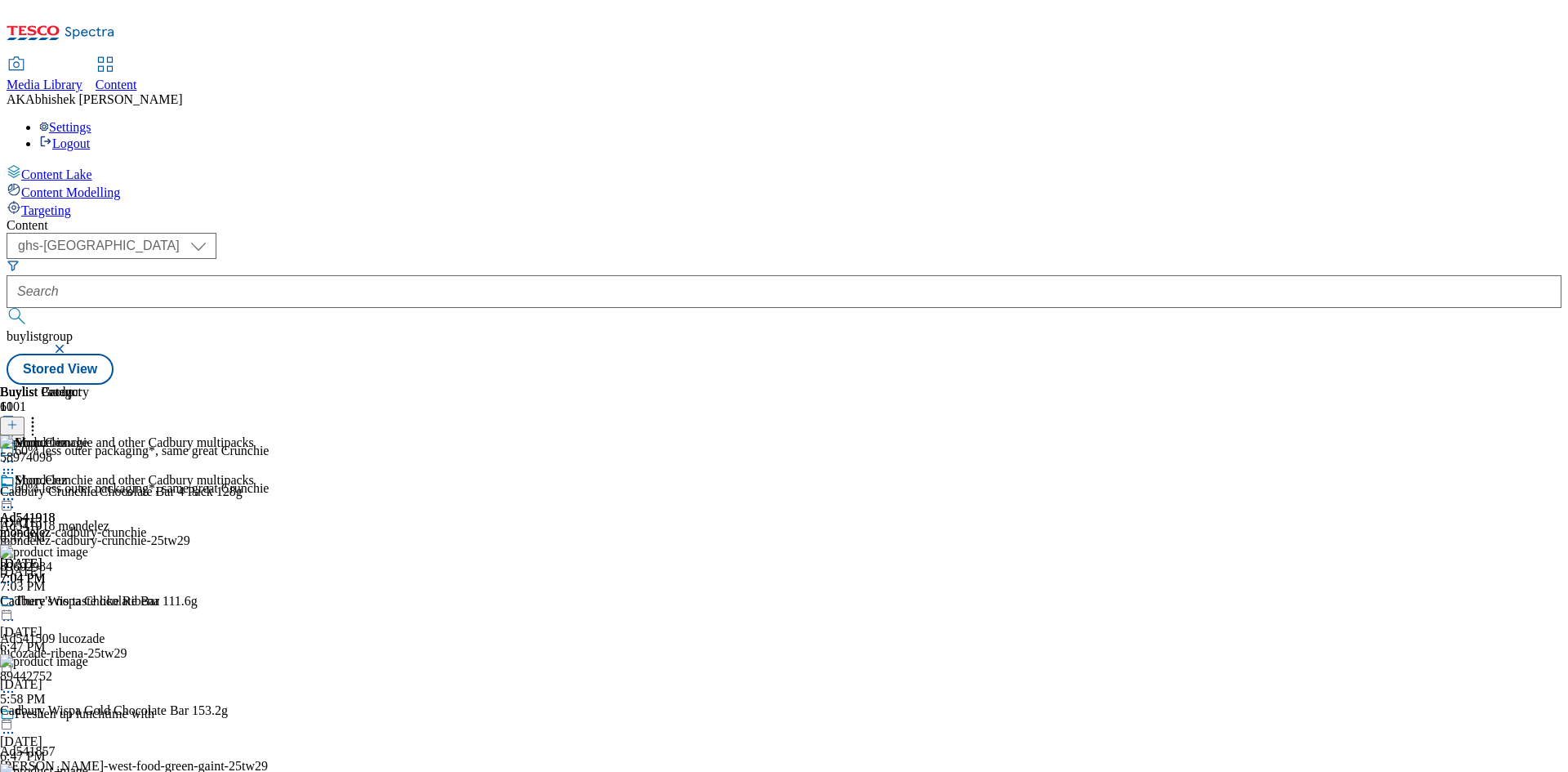
click at [16, 491] on icon at bounding box center [8, 499] width 16 height 16
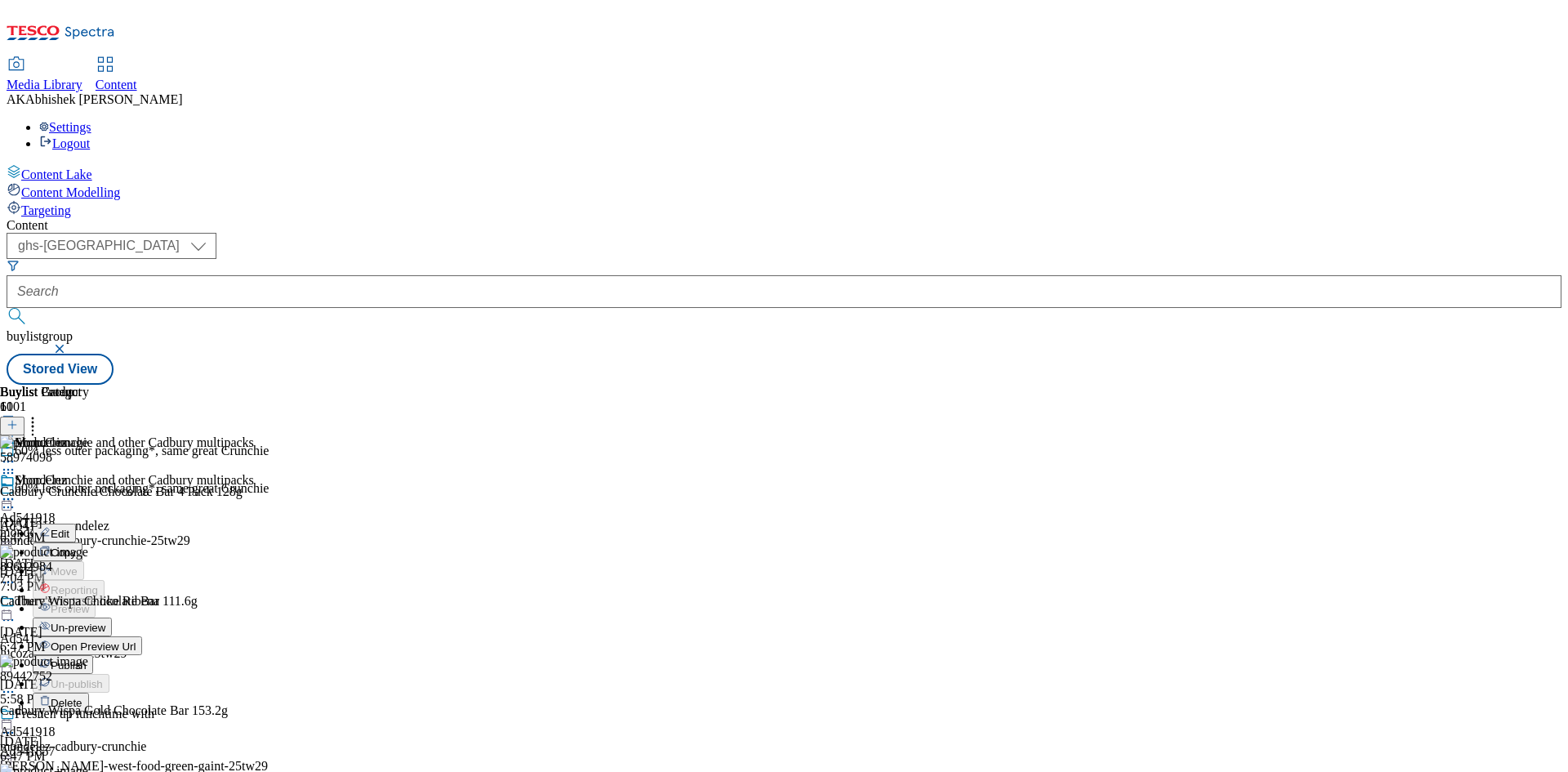
click at [105, 622] on span "Un-preview" at bounding box center [78, 627] width 55 height 12
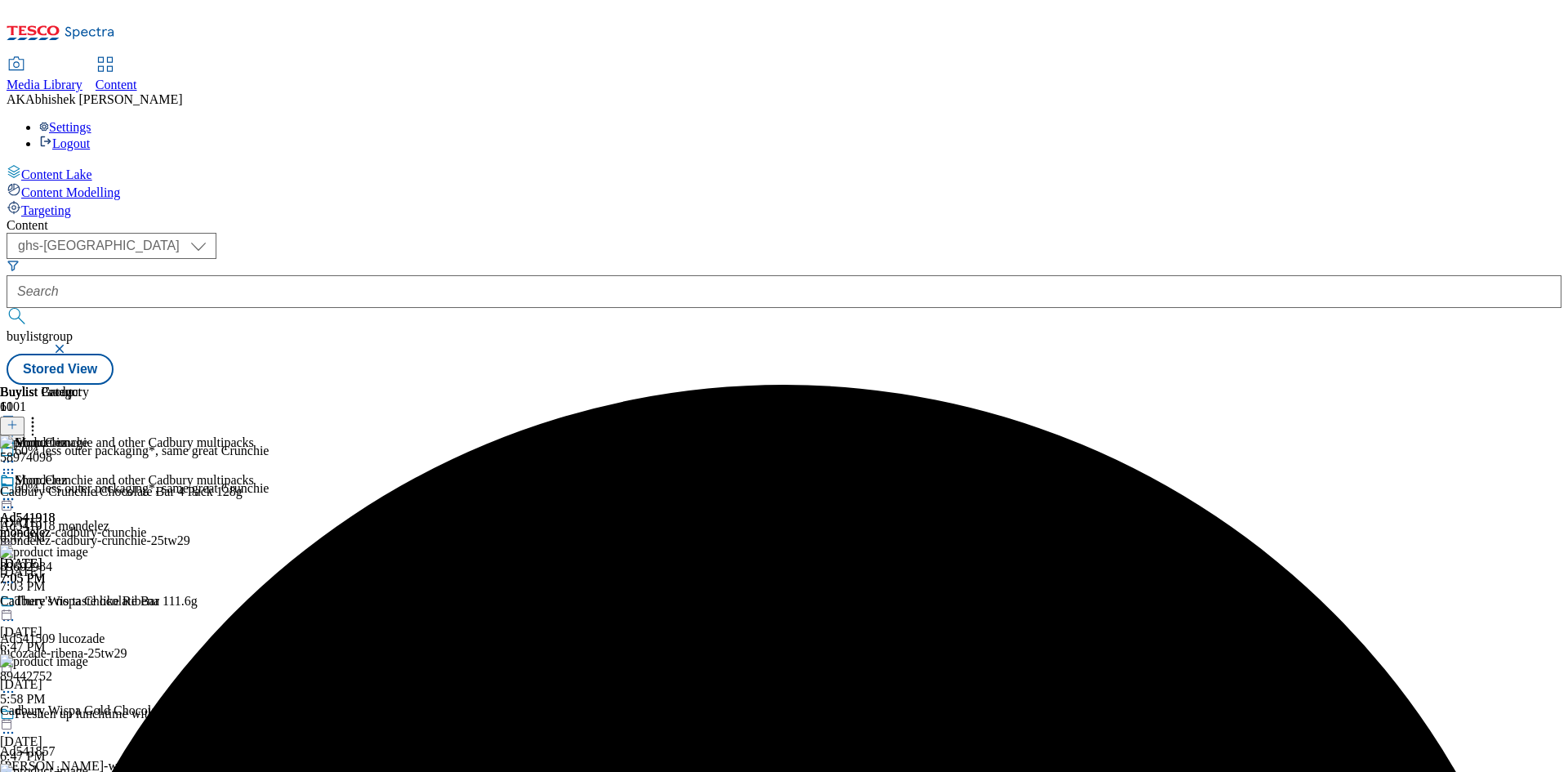
click at [16, 491] on icon at bounding box center [8, 499] width 16 height 16
drag, startPoint x: 742, startPoint y: 408, endPoint x: 746, endPoint y: 347, distance: 61.1
click at [254, 473] on div "Shop Crunchie and other Cadbury multipacks Ad541918 mondelez Aug 29, 2025 7:05 …" at bounding box center [126, 528] width 254 height 113
click at [16, 491] on icon at bounding box center [8, 499] width 16 height 16
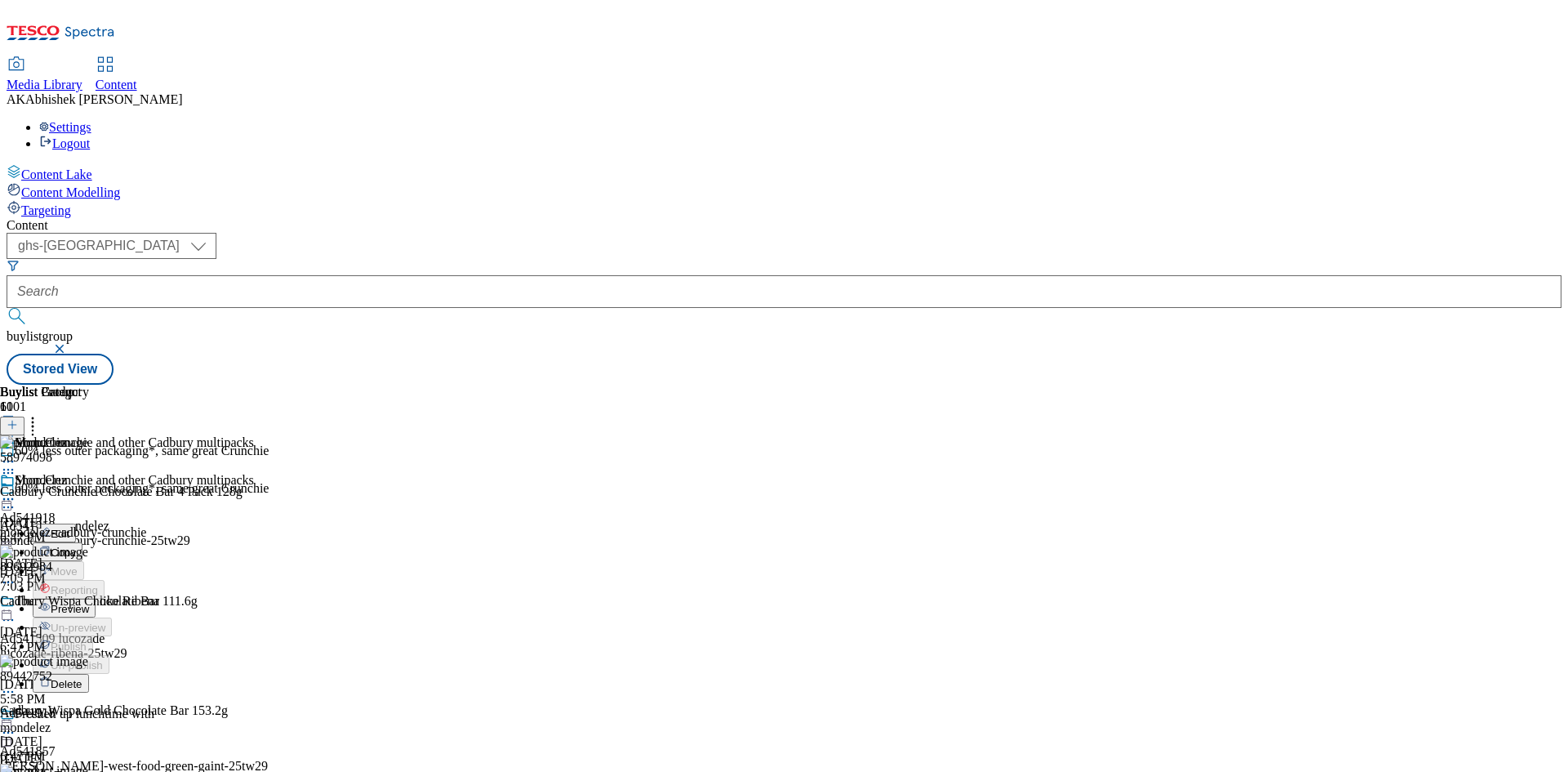
click at [16, 491] on icon at bounding box center [8, 499] width 16 height 16
click at [89, 603] on span "Preview" at bounding box center [70, 608] width 38 height 12
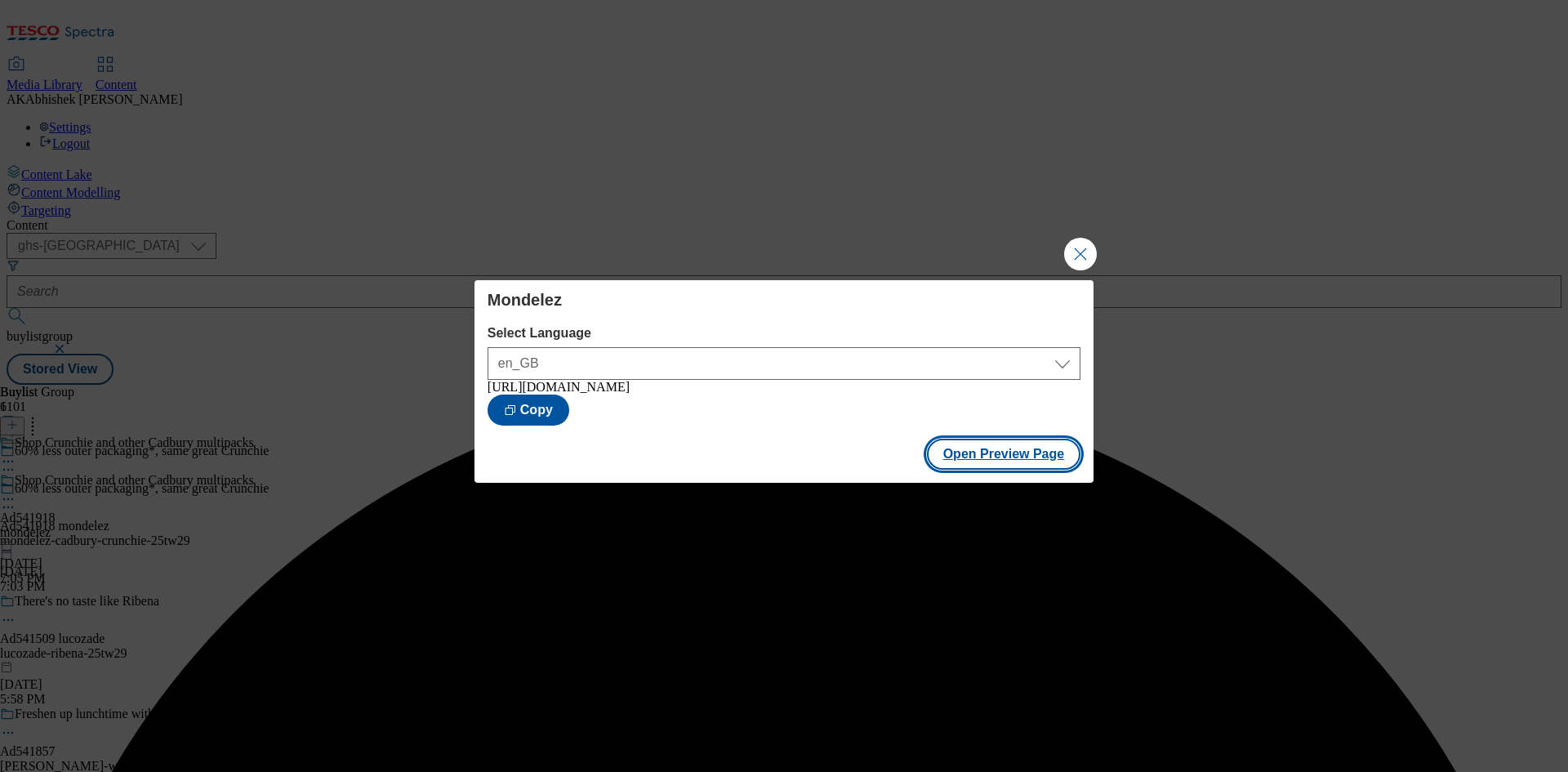
click at [975, 457] on button "Open Preview Page" at bounding box center [1004, 454] width 155 height 31
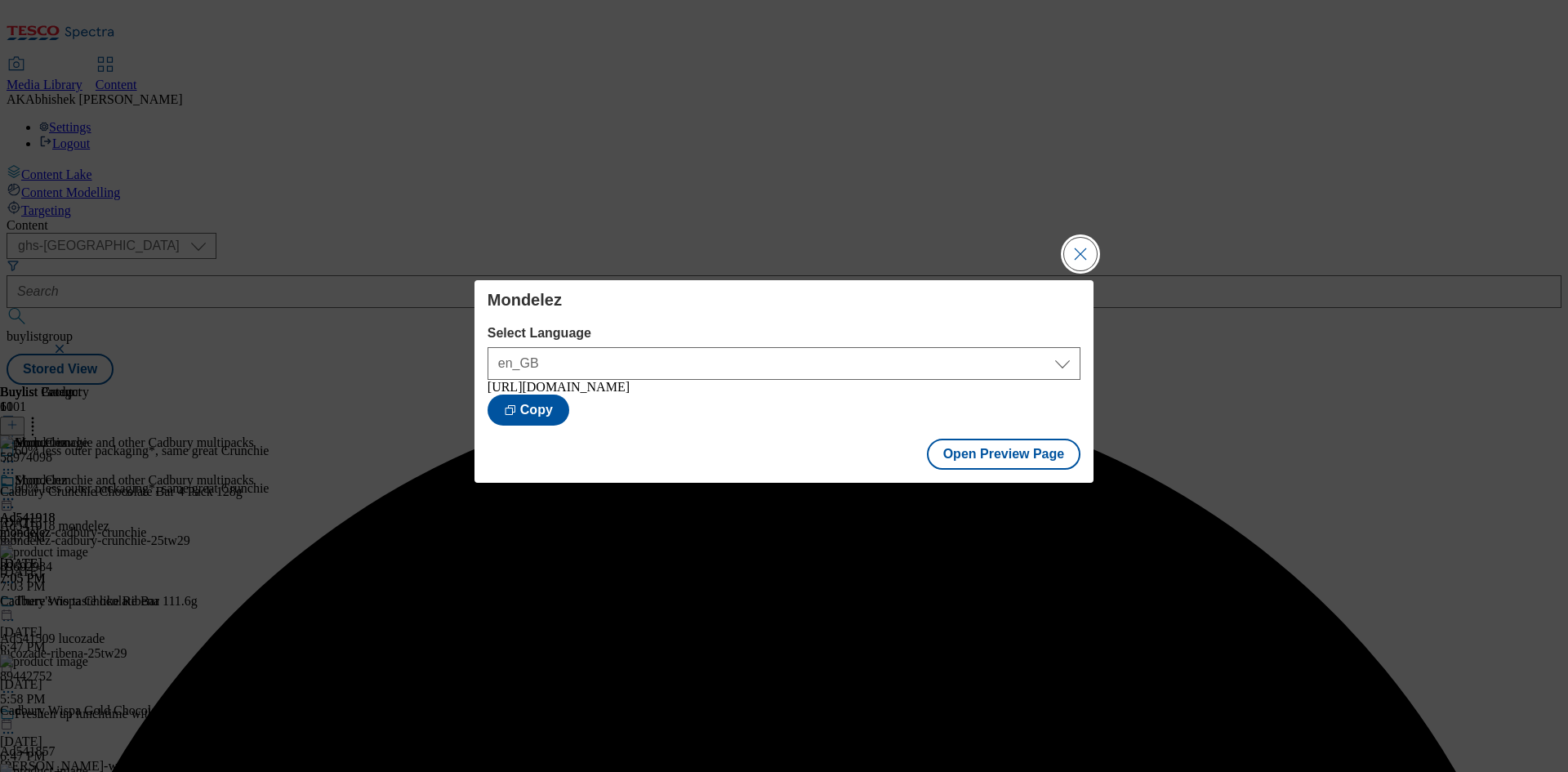
click at [1078, 237] on button "Close Modal" at bounding box center [1081, 254] width 33 height 33
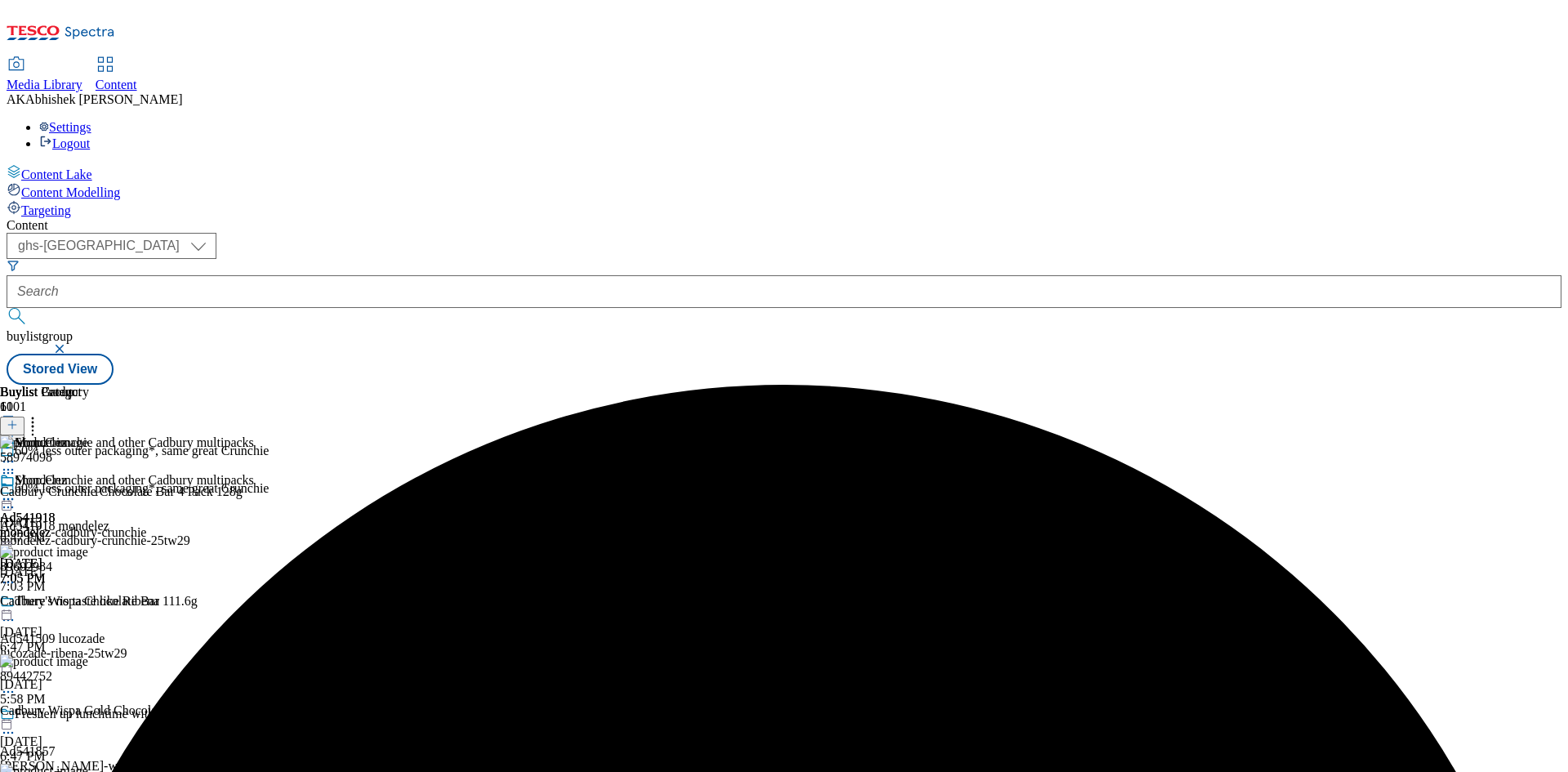
click at [16, 491] on icon at bounding box center [8, 499] width 16 height 16
click at [87, 659] on span "Publish" at bounding box center [68, 665] width 36 height 12
